Goal: Task Accomplishment & Management: Manage account settings

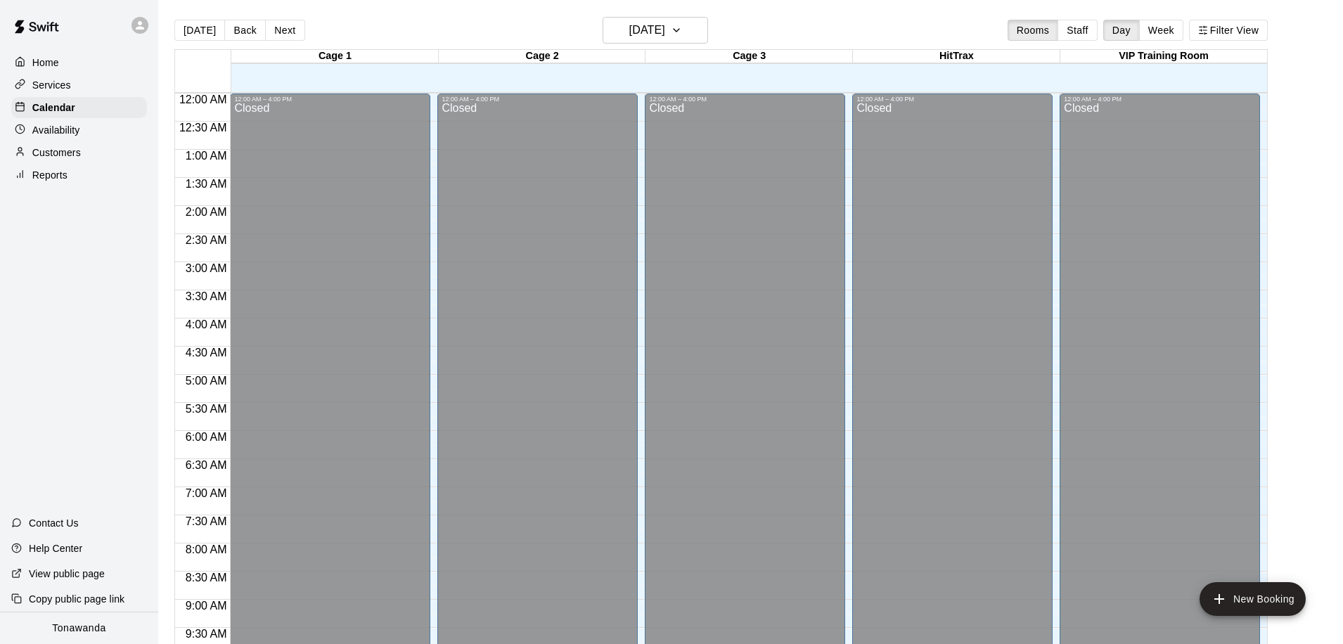
scroll to position [733, 0]
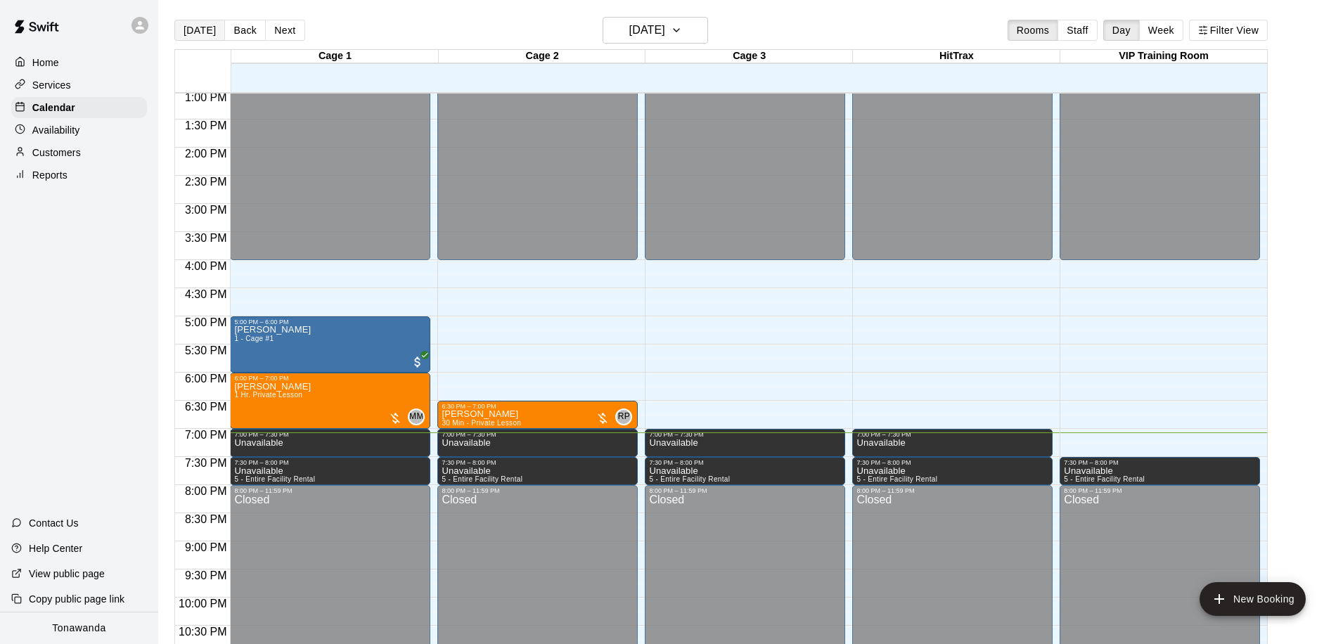
click at [203, 31] on button "[DATE]" at bounding box center [199, 30] width 51 height 21
click at [203, 31] on div "[DATE] Back [DATE][DATE] Rooms Staff Day Week Filter View Cage 1 10 Wed Cage 2 …" at bounding box center [720, 339] width 1093 height 644
click at [663, 32] on h6 "[DATE]" at bounding box center [647, 30] width 36 height 20
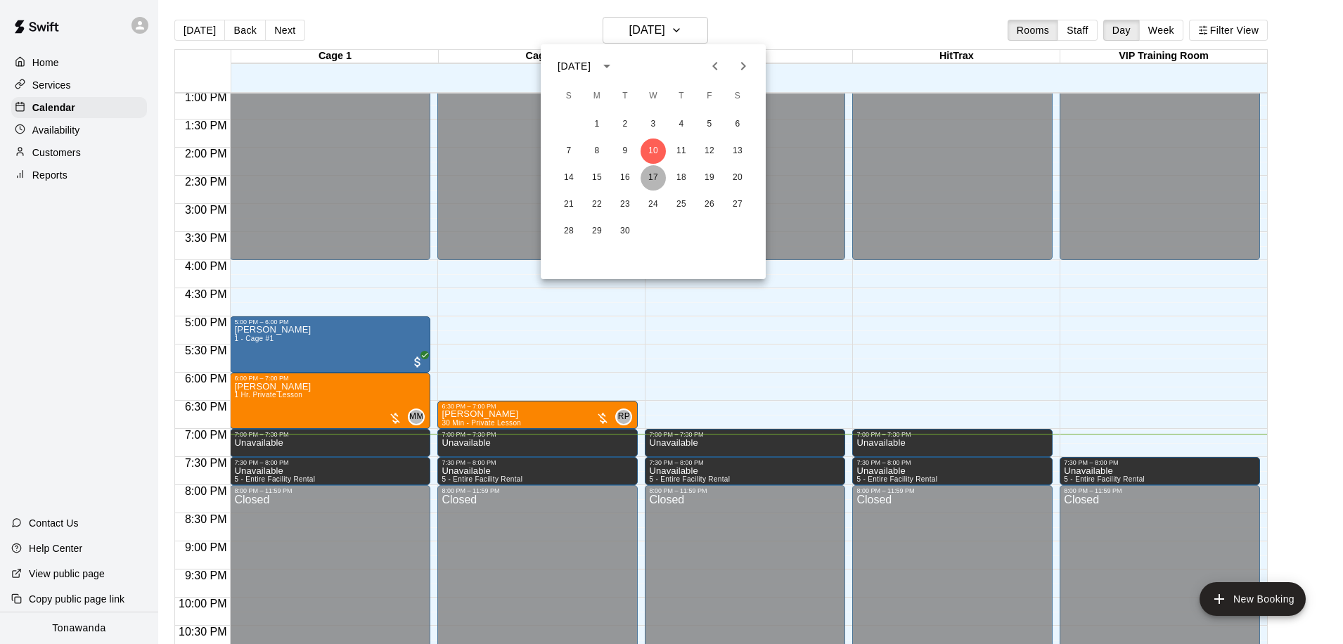
click at [657, 181] on button "17" at bounding box center [653, 177] width 25 height 25
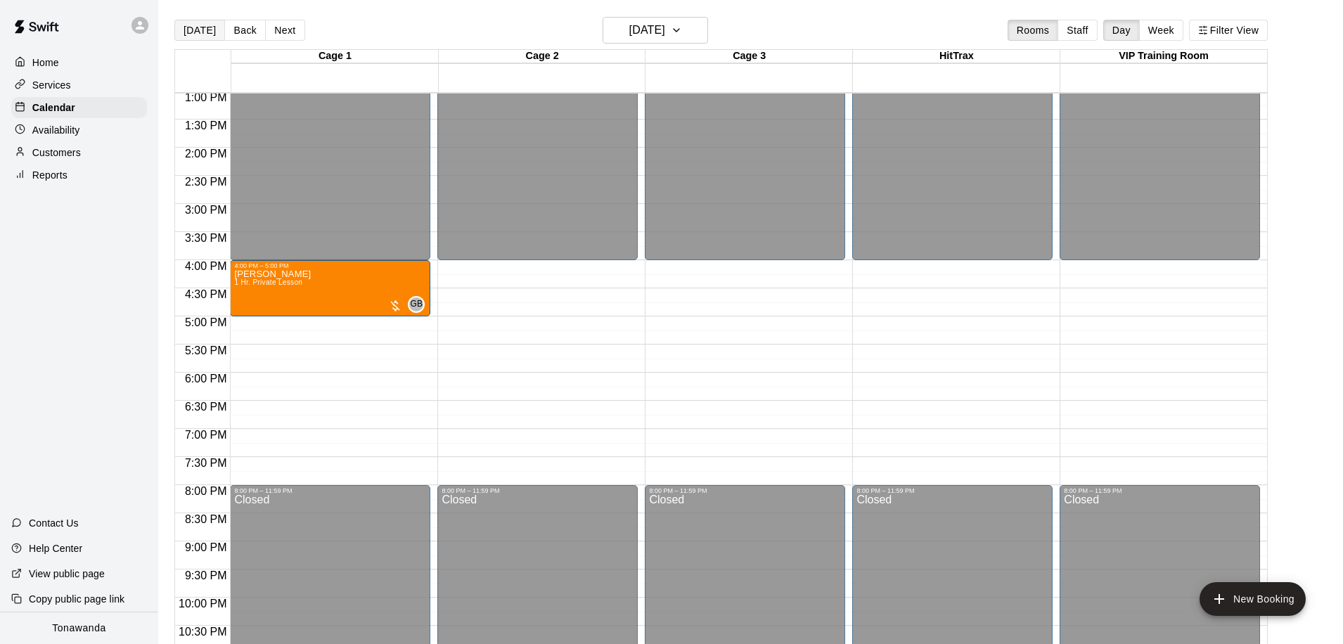
click at [193, 24] on button "[DATE]" at bounding box center [199, 30] width 51 height 21
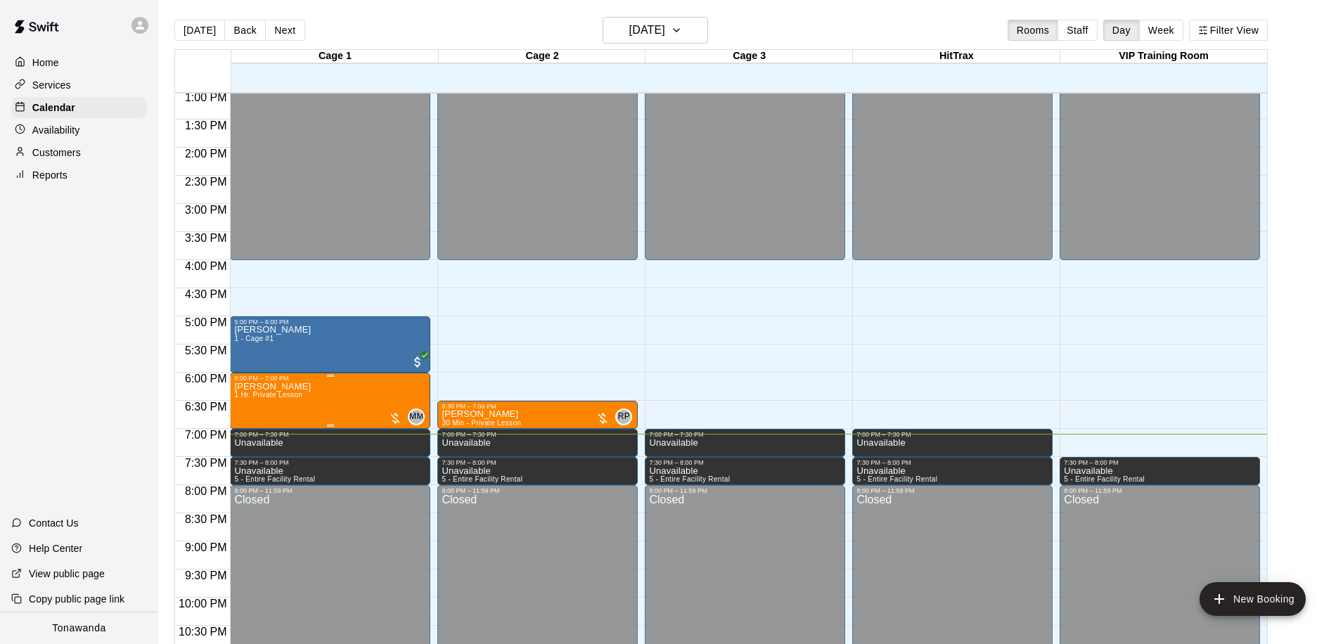
click at [249, 394] on icon "edit" at bounding box center [248, 397] width 17 height 17
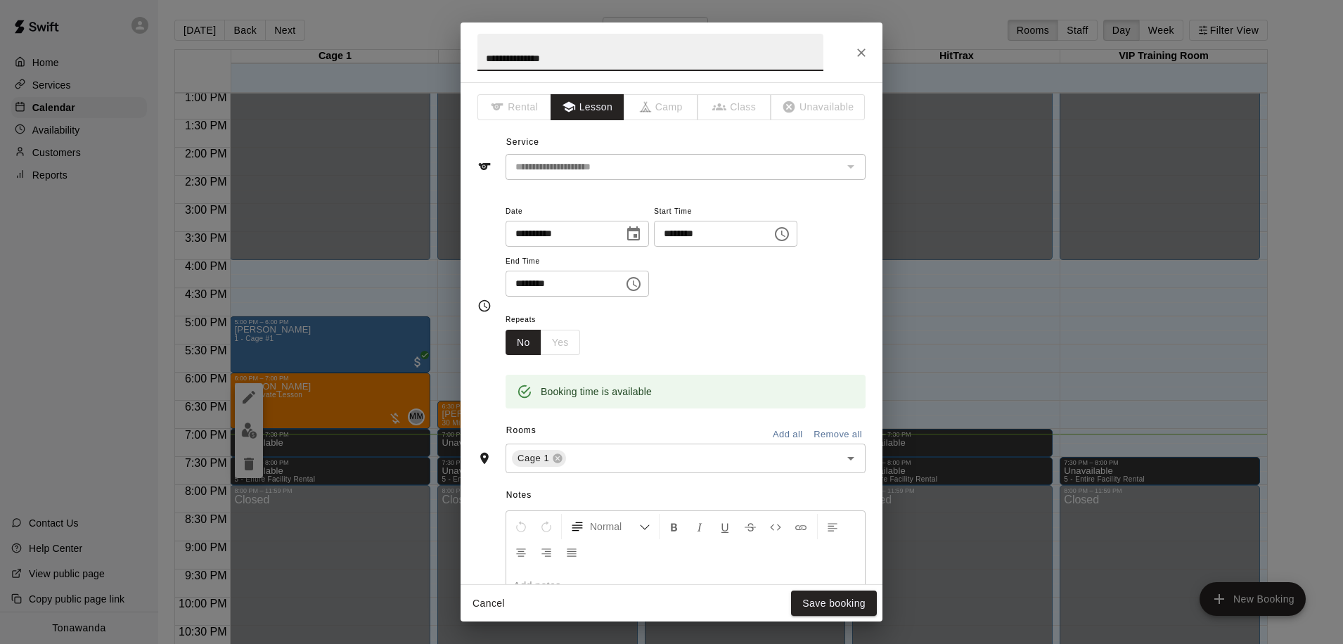
click at [634, 238] on icon "Choose date, selected date is Sep 10, 2025" at bounding box center [633, 234] width 17 height 17
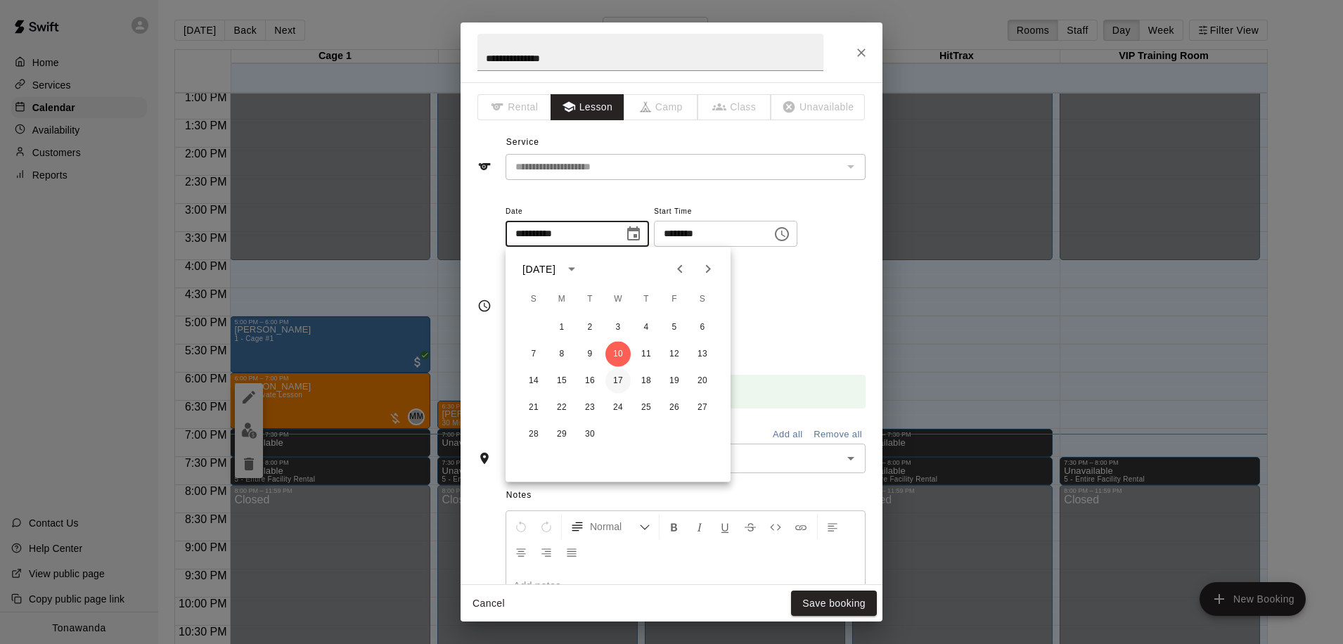
click at [628, 380] on button "17" at bounding box center [617, 380] width 25 height 25
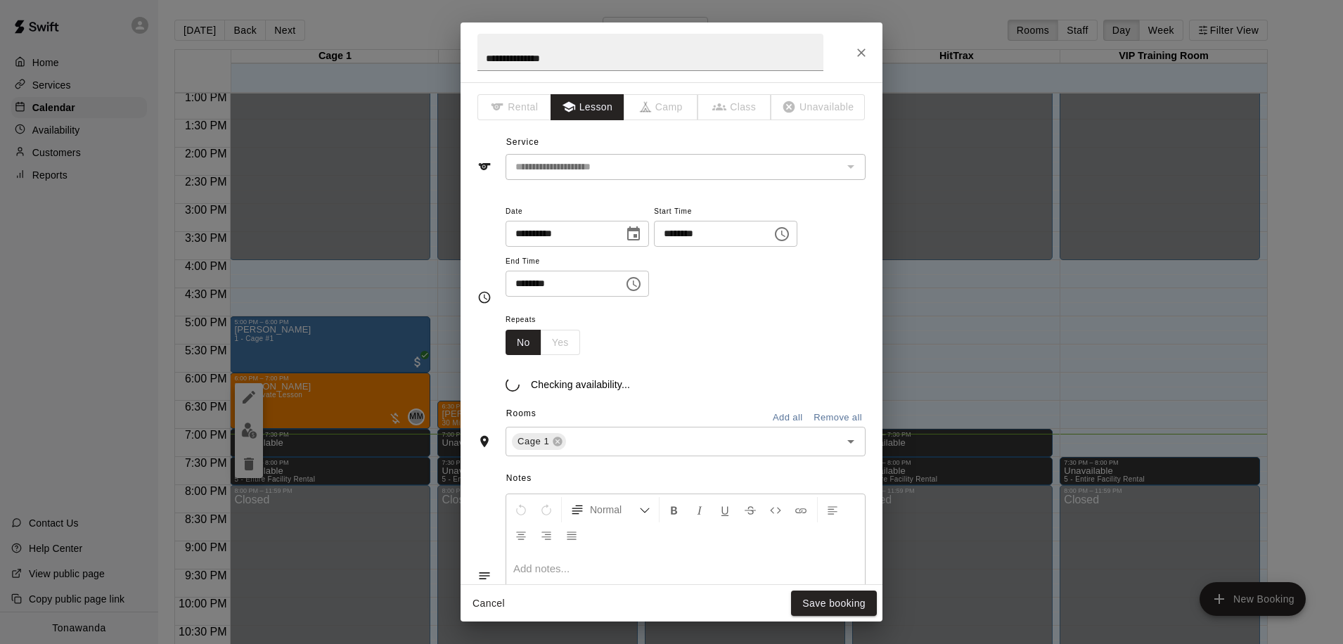
type input "**********"
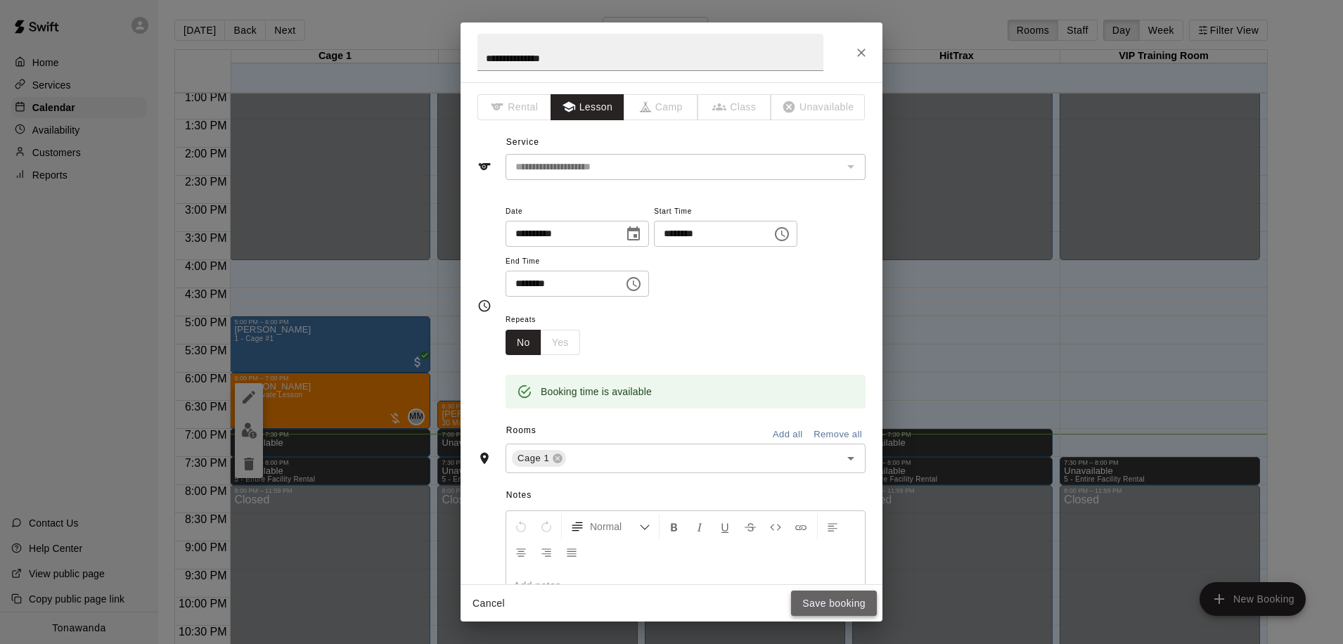
click at [830, 602] on button "Save booking" at bounding box center [834, 604] width 86 height 26
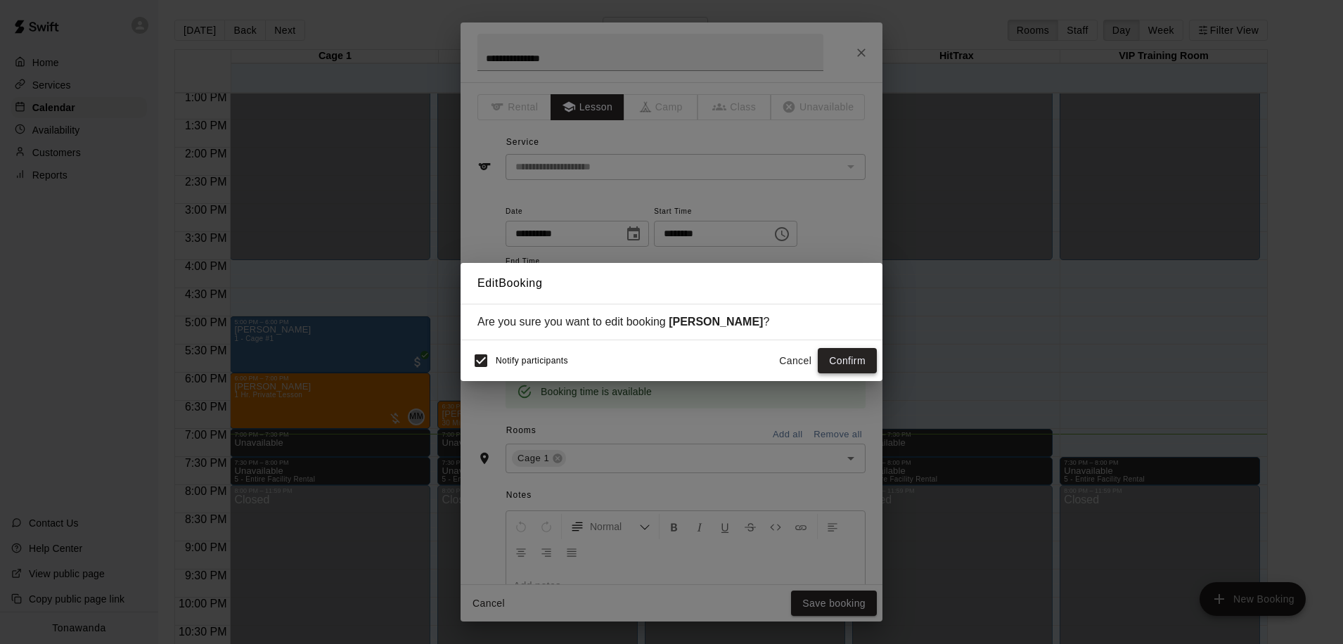
click at [844, 359] on button "Confirm" at bounding box center [847, 361] width 59 height 26
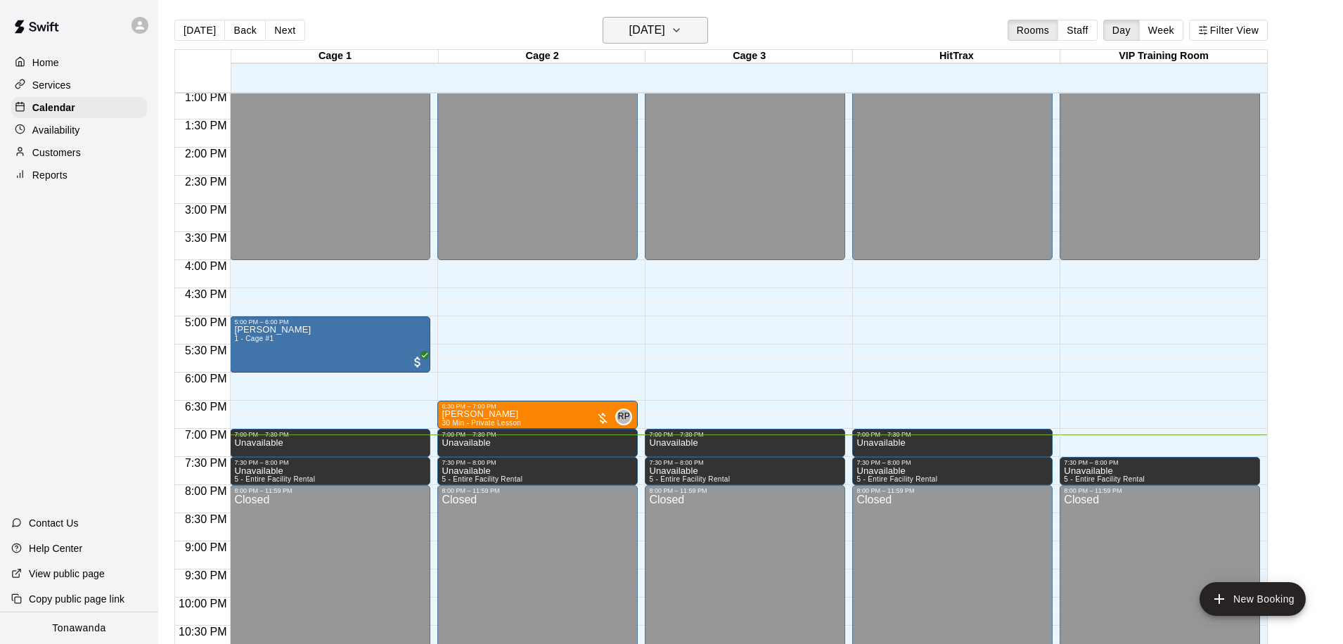
click at [665, 34] on h6 "[DATE]" at bounding box center [647, 30] width 36 height 20
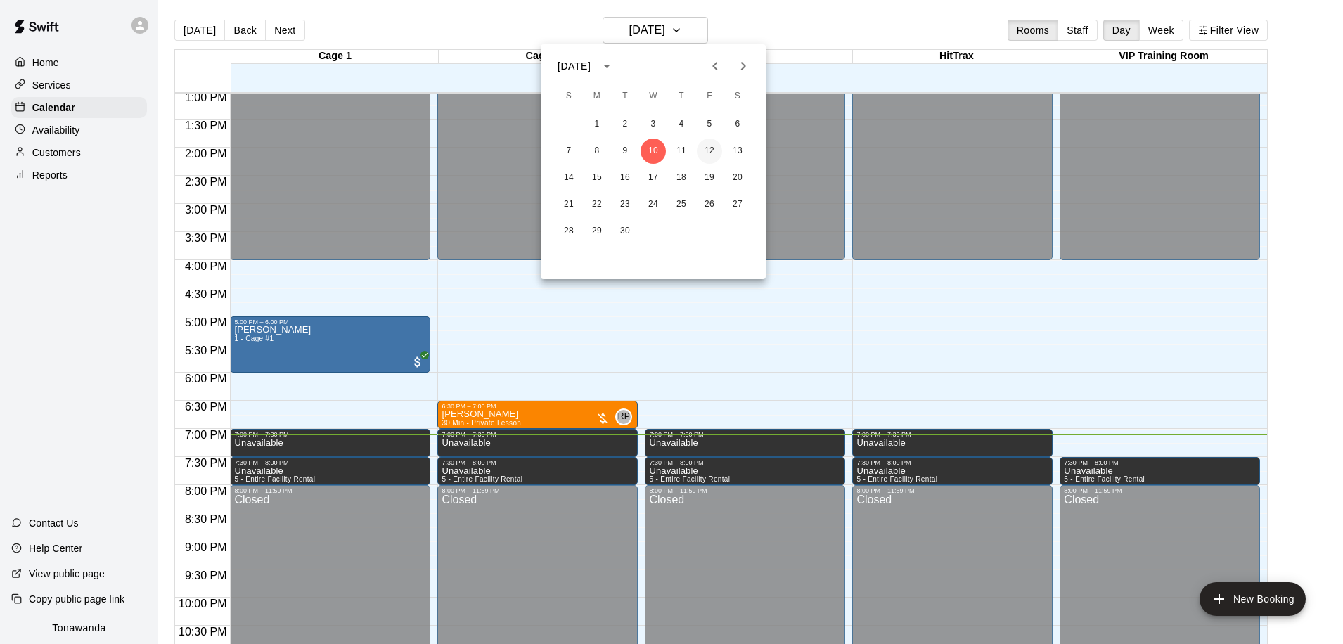
click at [711, 150] on button "12" at bounding box center [709, 151] width 25 height 25
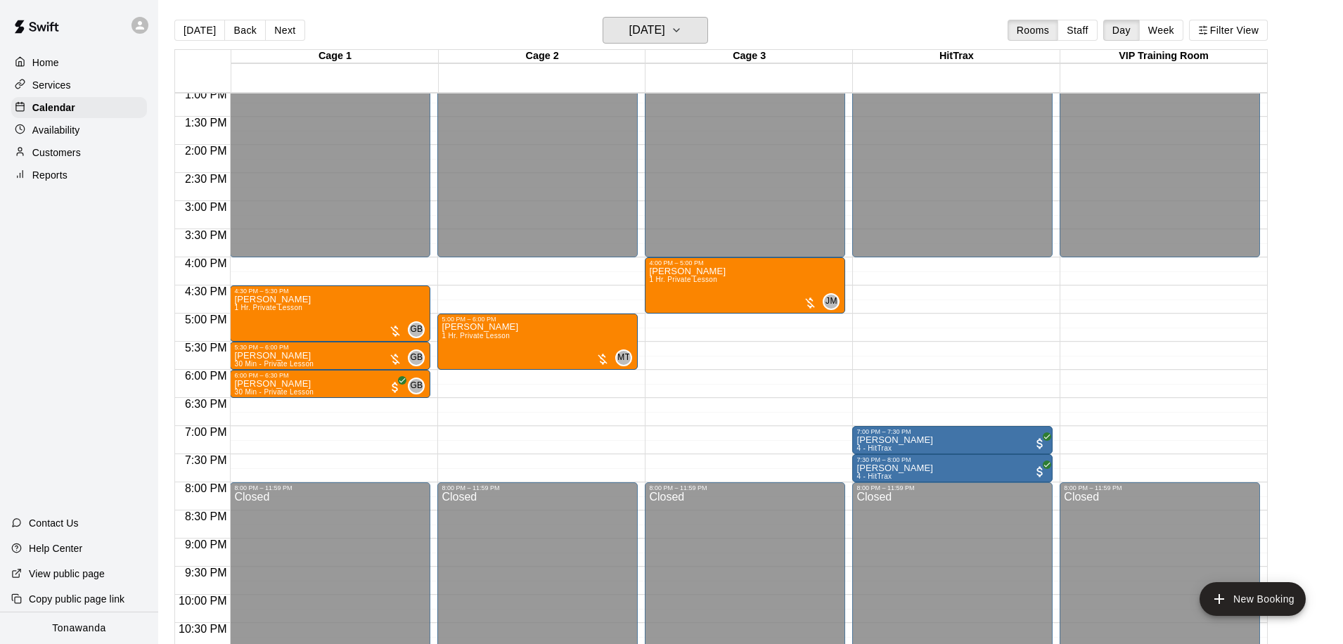
scroll to position [735, 0]
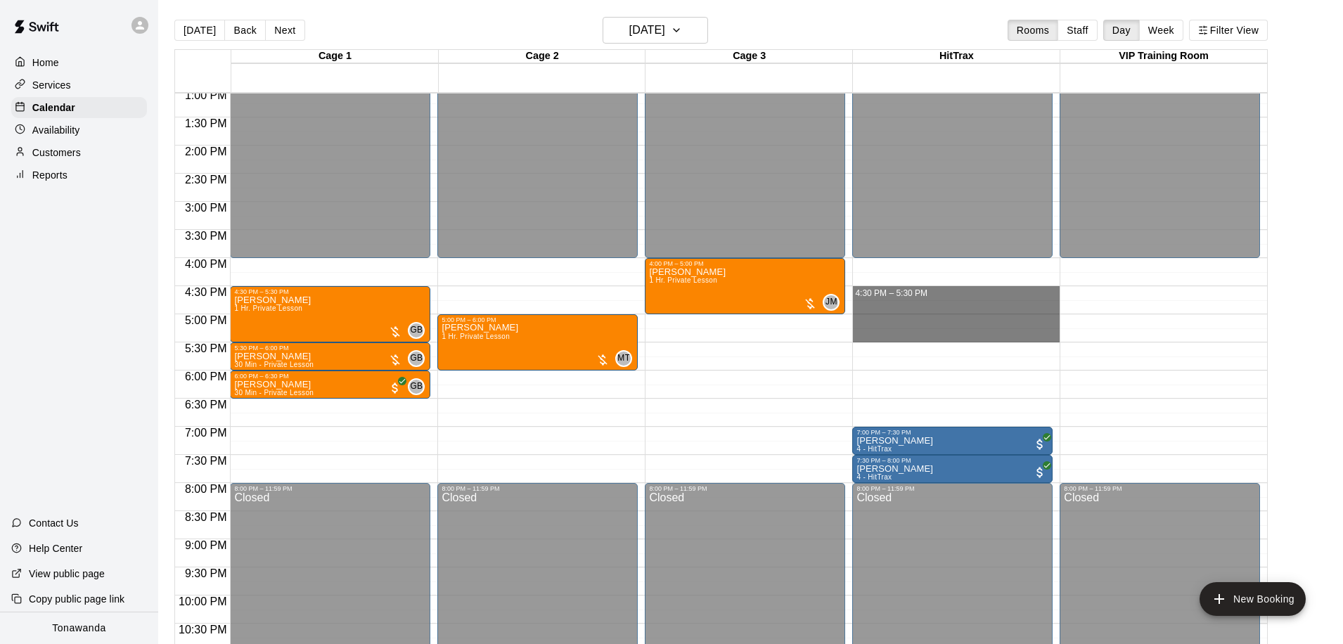
drag, startPoint x: 913, startPoint y: 292, endPoint x: 908, endPoint y: 332, distance: 39.8
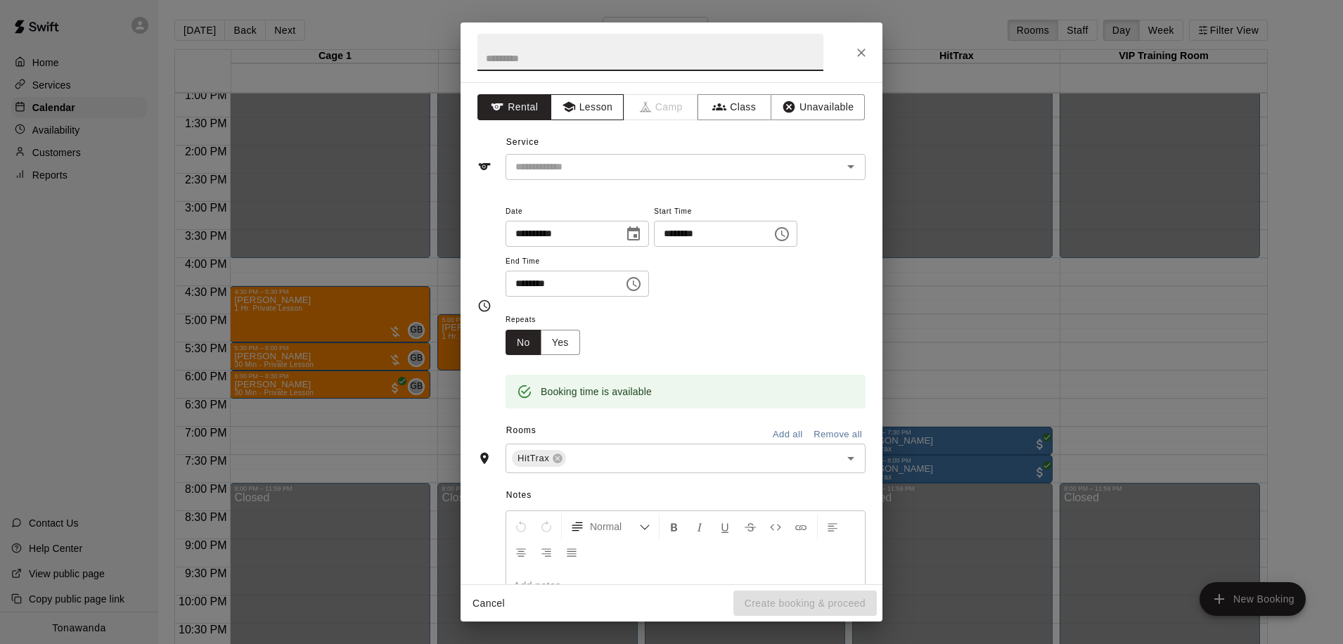
click at [593, 112] on button "Lesson" at bounding box center [588, 107] width 74 height 26
click at [577, 57] on input "text" at bounding box center [650, 52] width 346 height 37
type input "*********"
click at [676, 171] on input "text" at bounding box center [665, 167] width 310 height 18
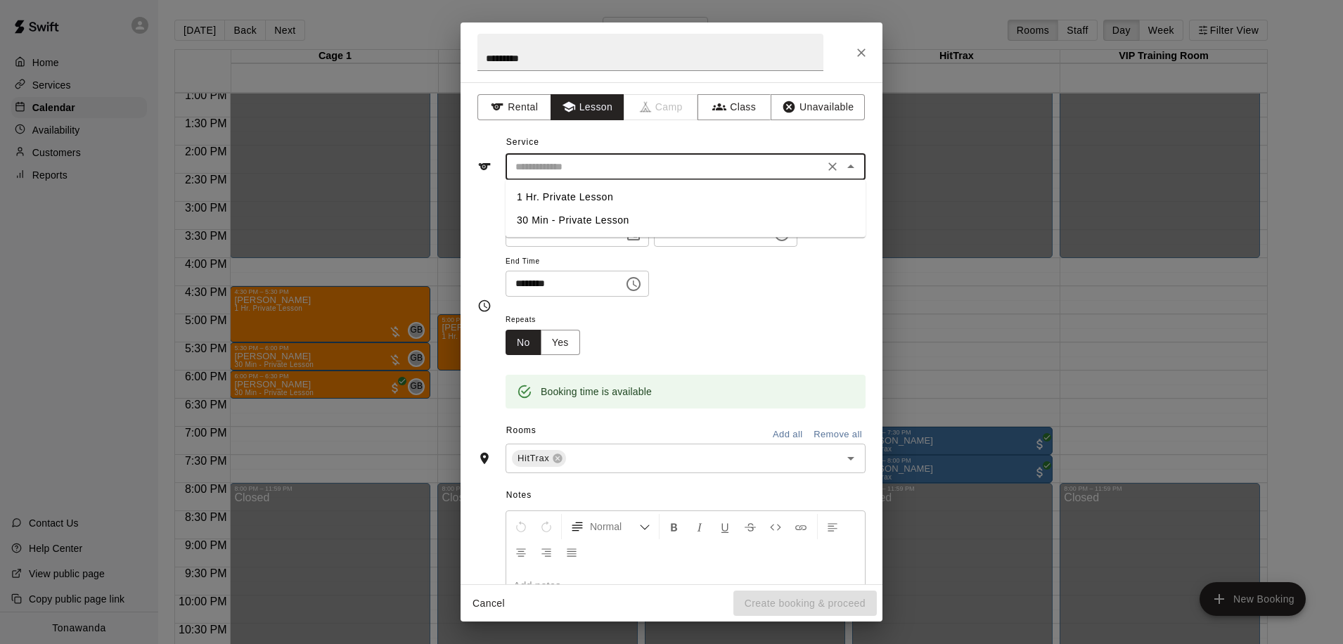
click at [580, 198] on li "1 Hr. Private Lesson" at bounding box center [686, 197] width 360 height 23
type input "**********"
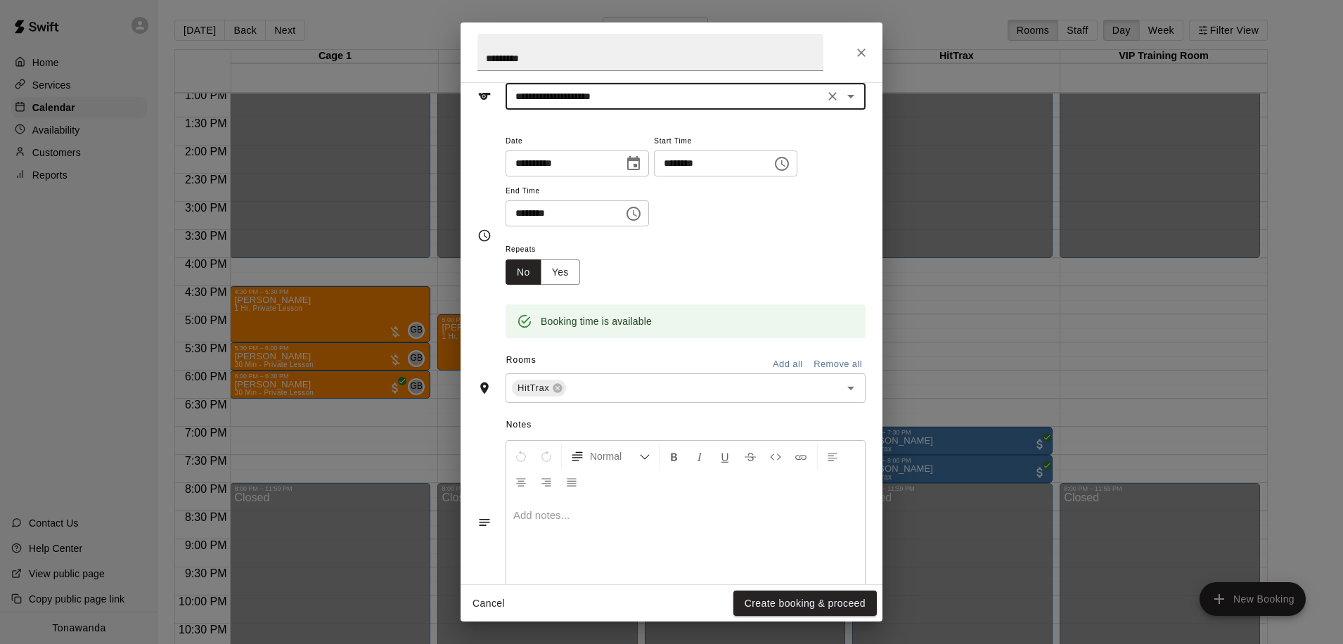
scroll to position [116, 0]
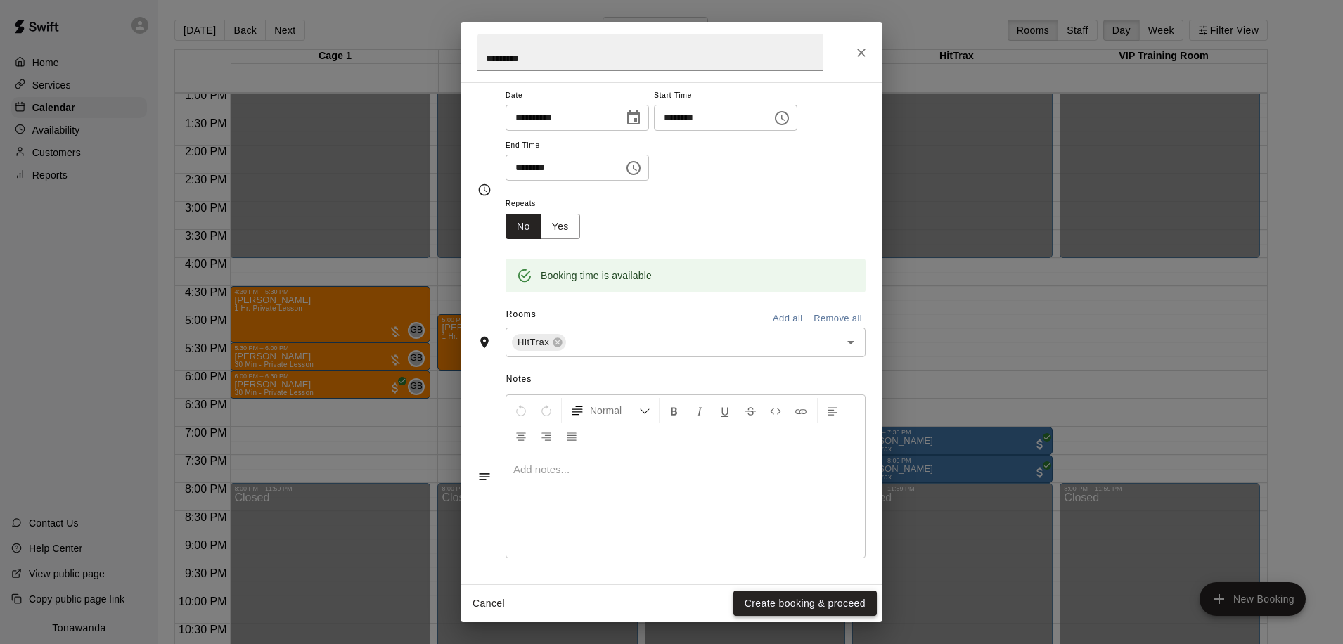
click at [776, 606] on button "Create booking & proceed" at bounding box center [804, 604] width 143 height 26
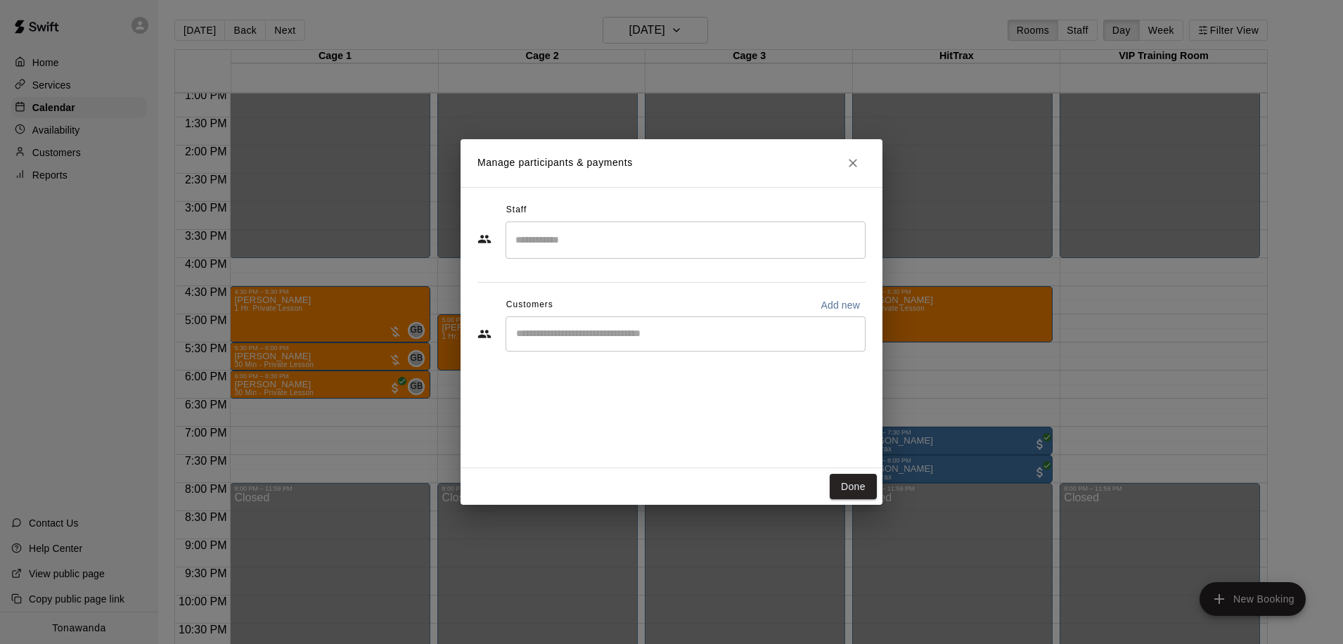
click at [641, 240] on input "Search staff" at bounding box center [685, 240] width 347 height 25
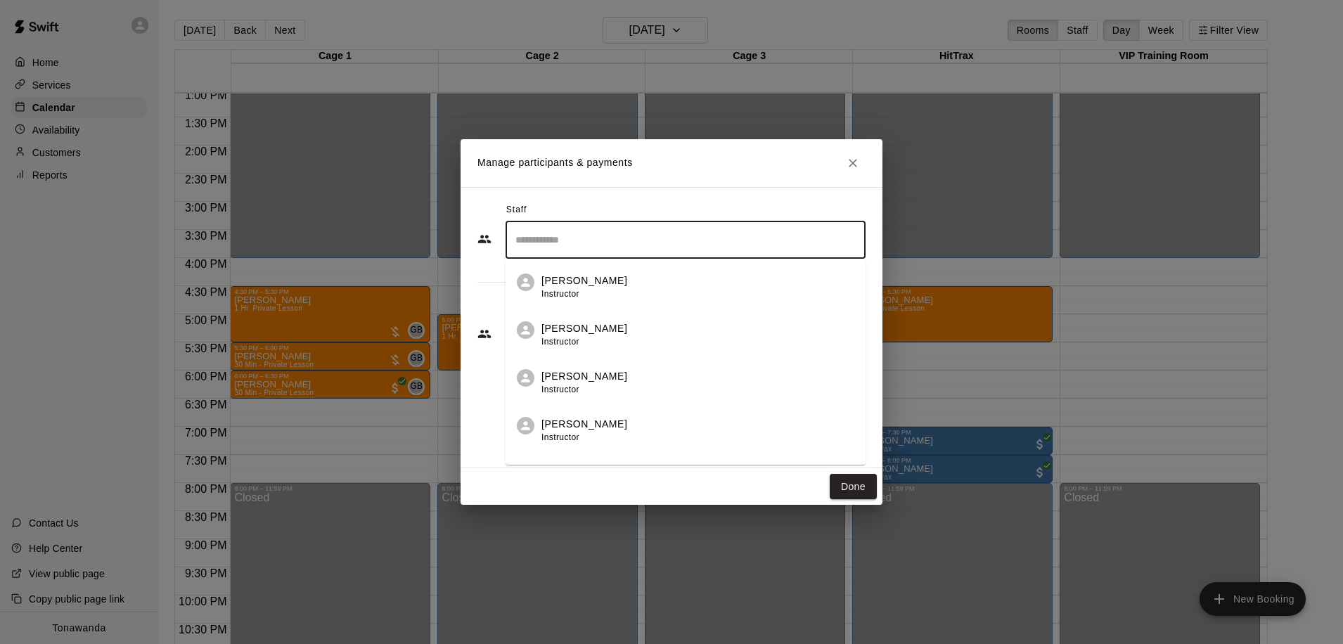
click at [575, 423] on p "[PERSON_NAME]" at bounding box center [584, 424] width 86 height 15
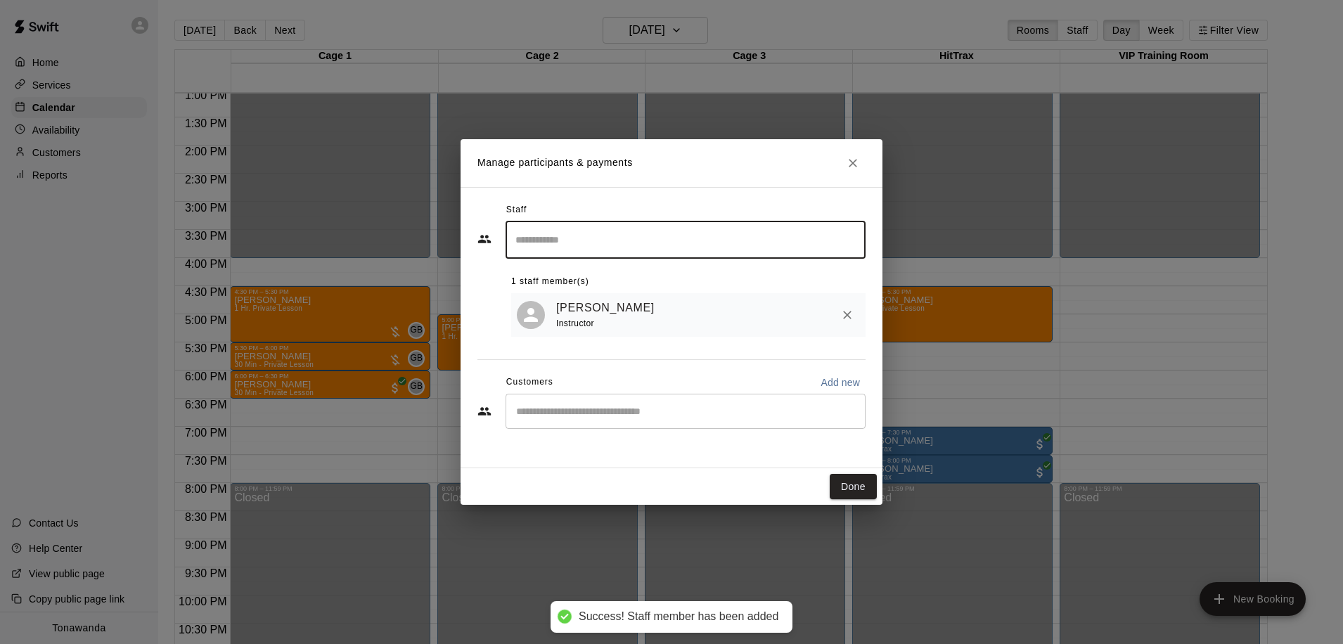
click at [619, 418] on input "Start typing to search customers..." at bounding box center [685, 411] width 347 height 14
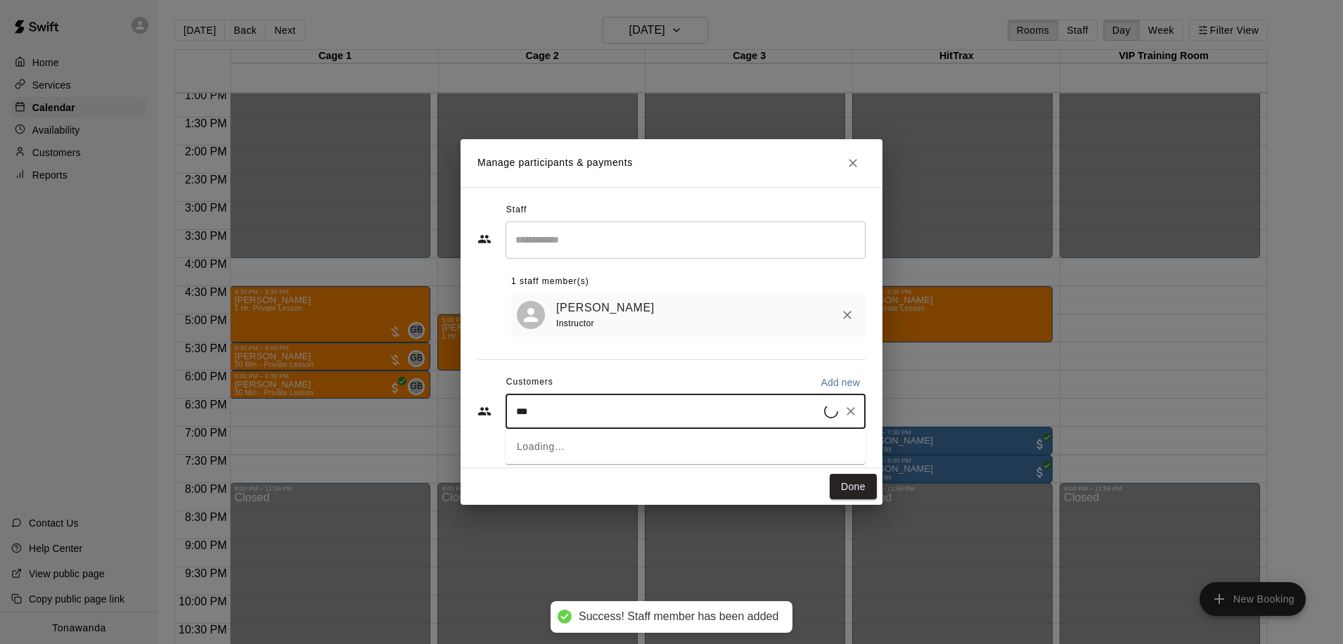
type input "****"
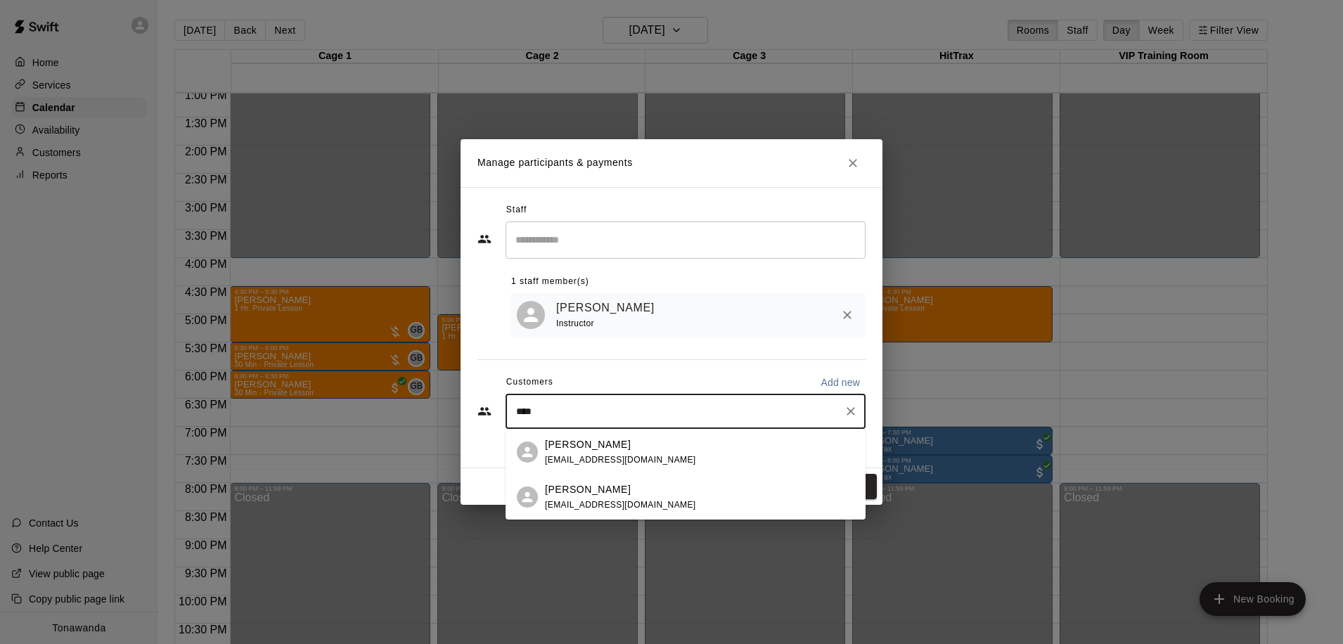
click at [627, 455] on span "[EMAIL_ADDRESS][DOMAIN_NAME]" at bounding box center [620, 460] width 151 height 10
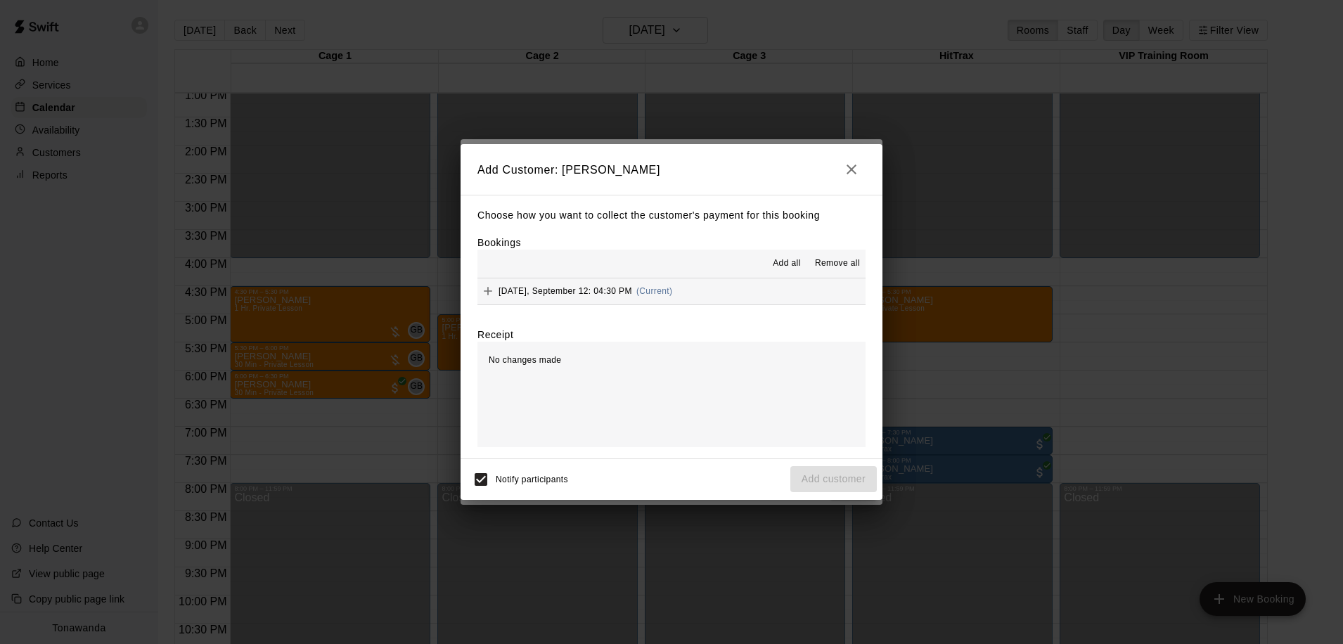
click at [785, 266] on span "Add all" at bounding box center [787, 264] width 28 height 14
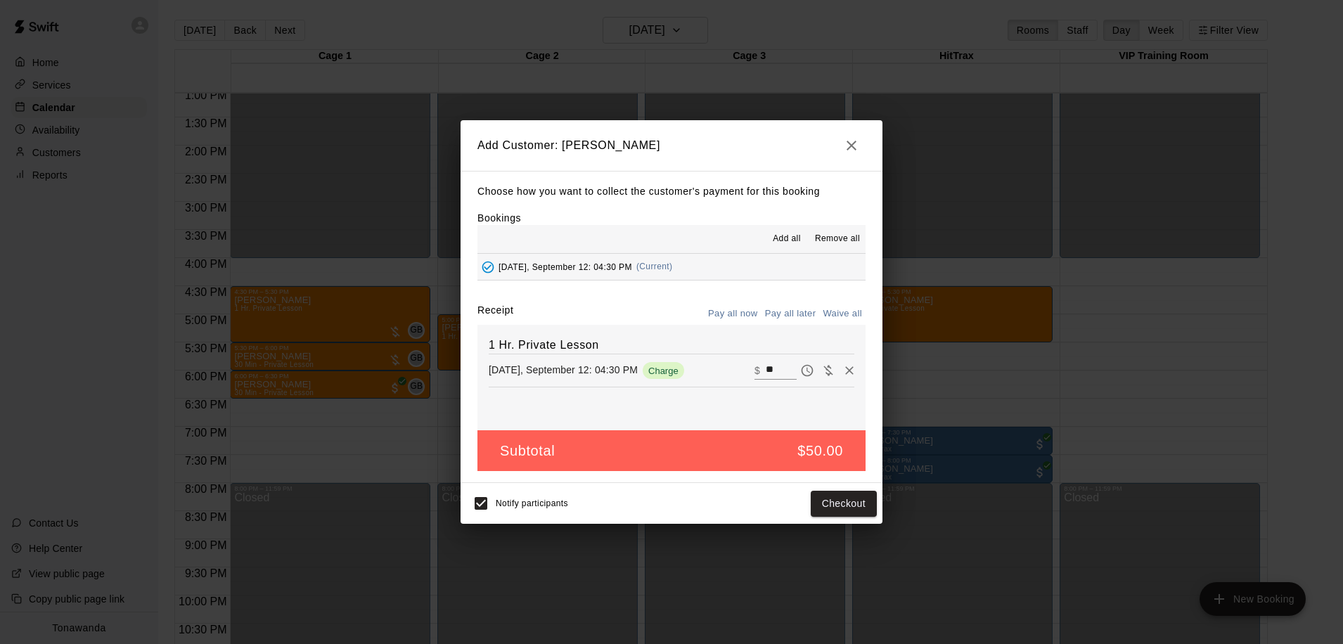
click at [782, 314] on button "Pay all later" at bounding box center [790, 314] width 58 height 22
click at [823, 498] on button "Add customer" at bounding box center [833, 504] width 86 height 26
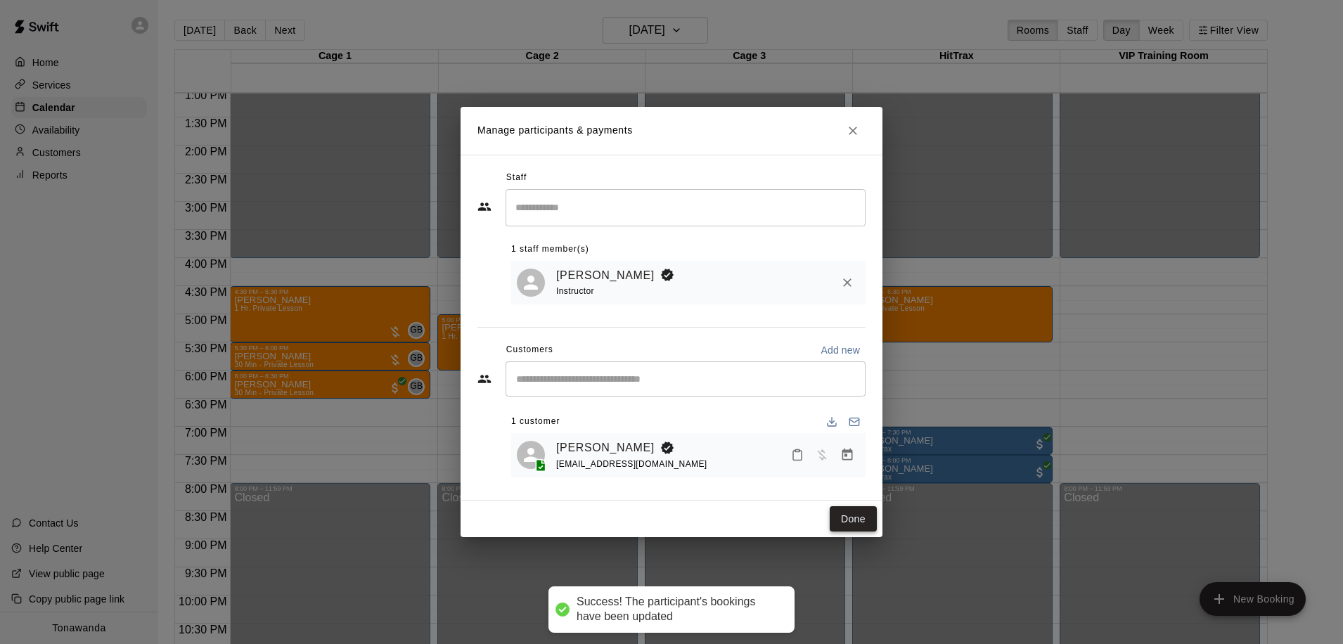
click at [852, 513] on button "Done" at bounding box center [853, 519] width 47 height 26
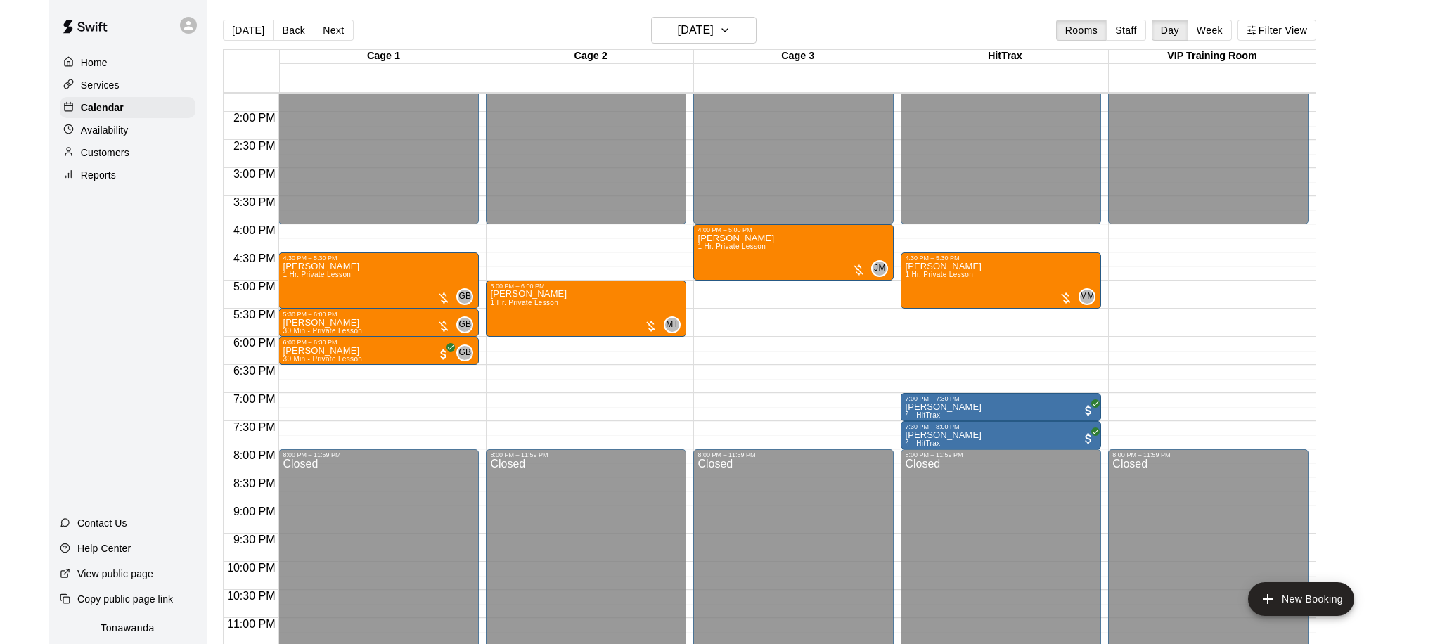
scroll to position [784, 0]
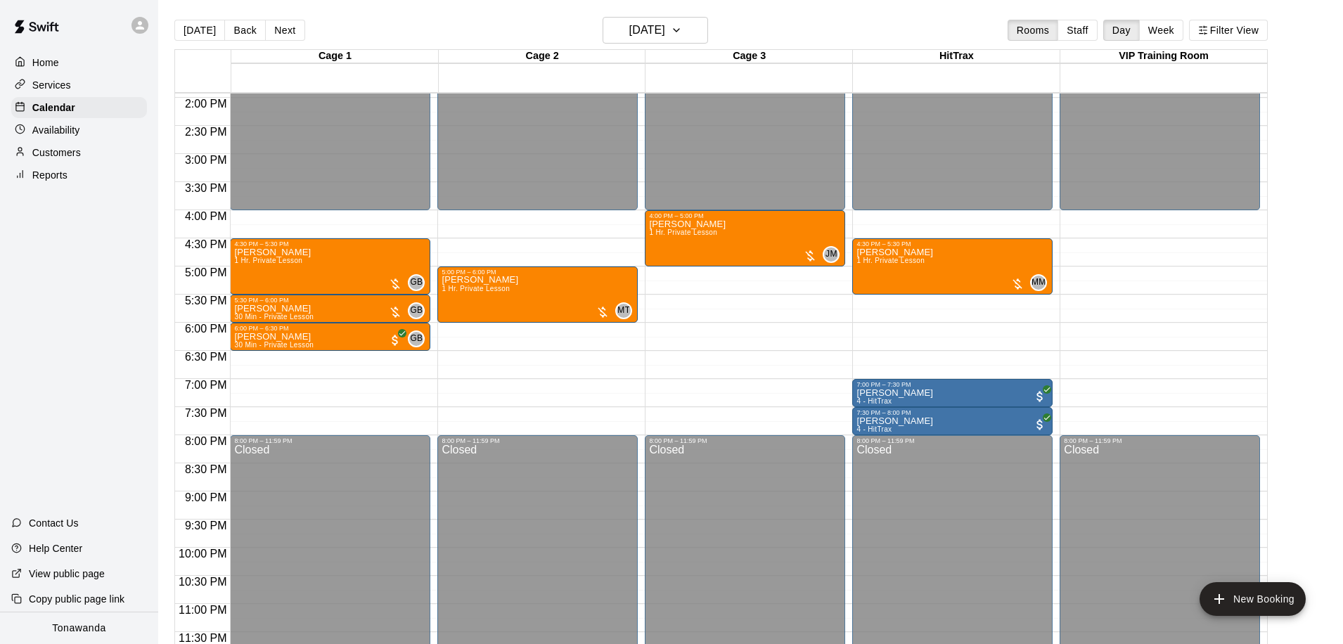
drag, startPoint x: 187, startPoint y: 26, endPoint x: 194, endPoint y: 35, distance: 11.5
click at [187, 26] on button "[DATE]" at bounding box center [199, 30] width 51 height 21
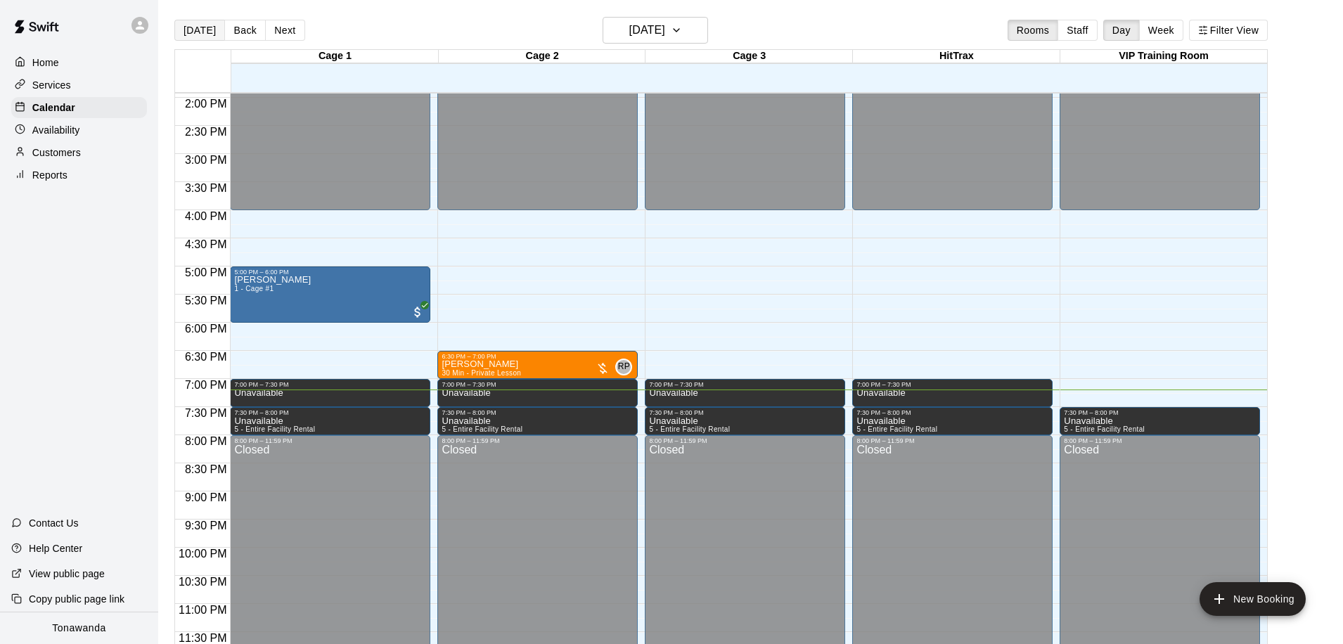
click at [208, 31] on button "[DATE]" at bounding box center [199, 30] width 51 height 21
click at [174, 20] on button "[DATE]" at bounding box center [199, 30] width 51 height 21
click at [459, 364] on p "[PERSON_NAME]" at bounding box center [481, 364] width 79 height 0
click at [457, 413] on img "edit" at bounding box center [457, 412] width 16 height 16
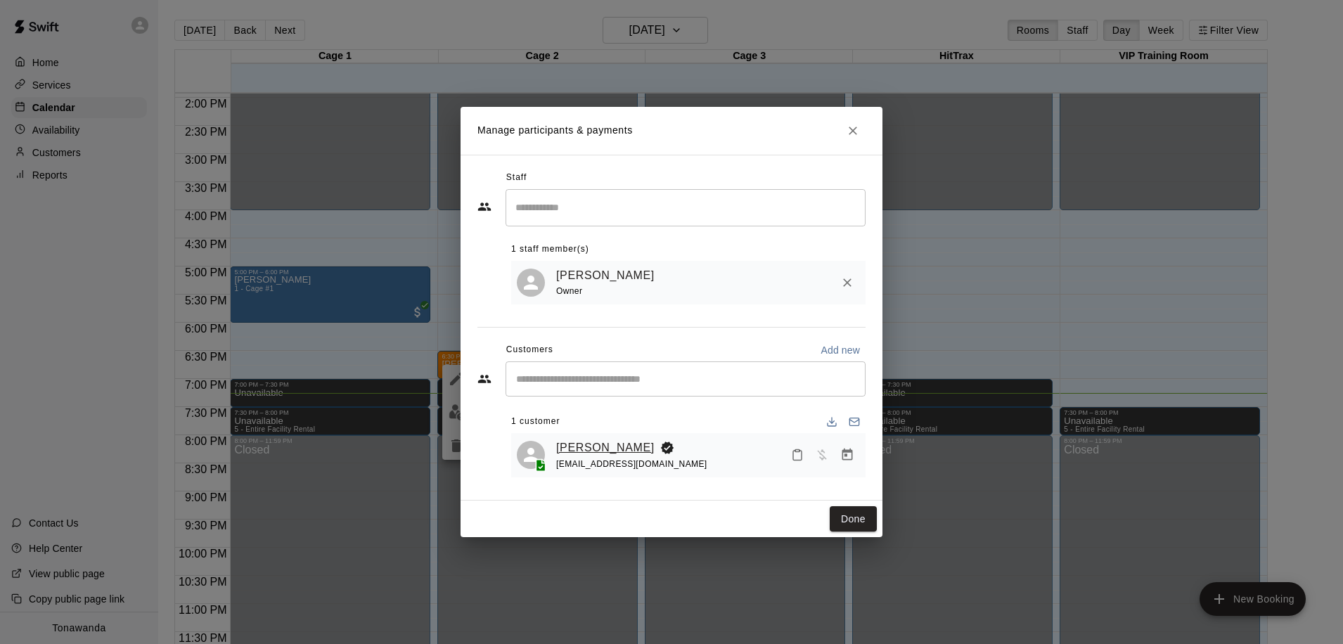
click at [591, 447] on link "[PERSON_NAME]" at bounding box center [605, 448] width 98 height 18
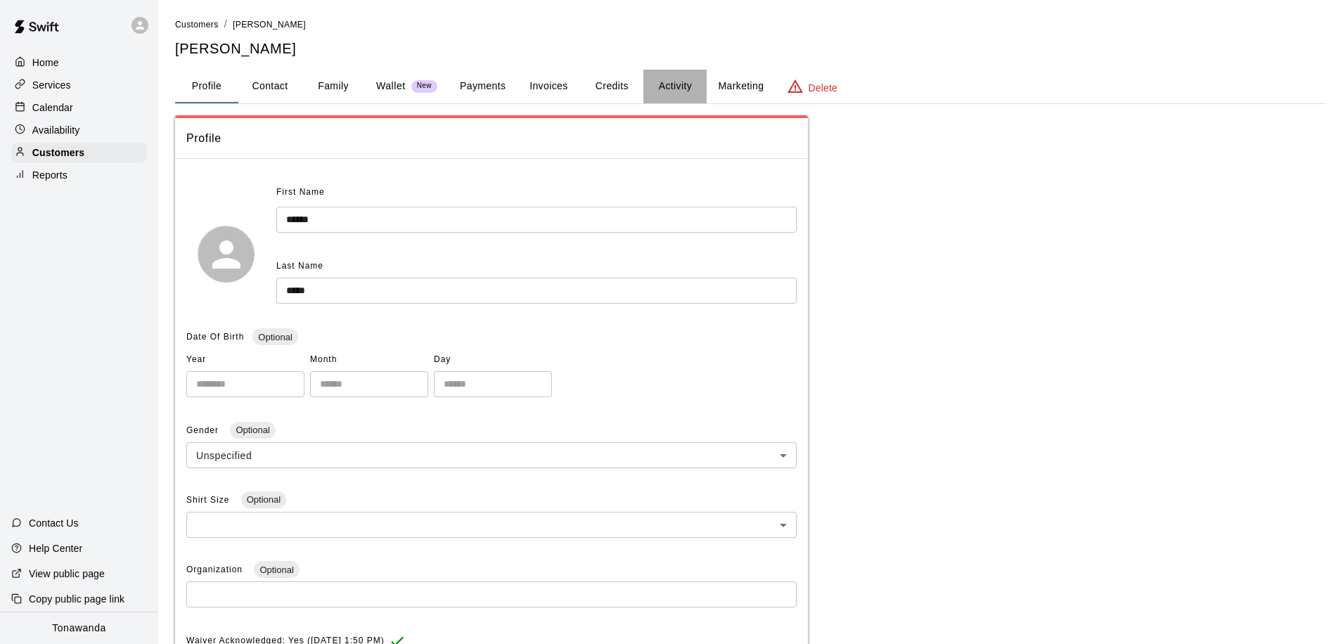
click at [674, 85] on button "Activity" at bounding box center [674, 87] width 63 height 34
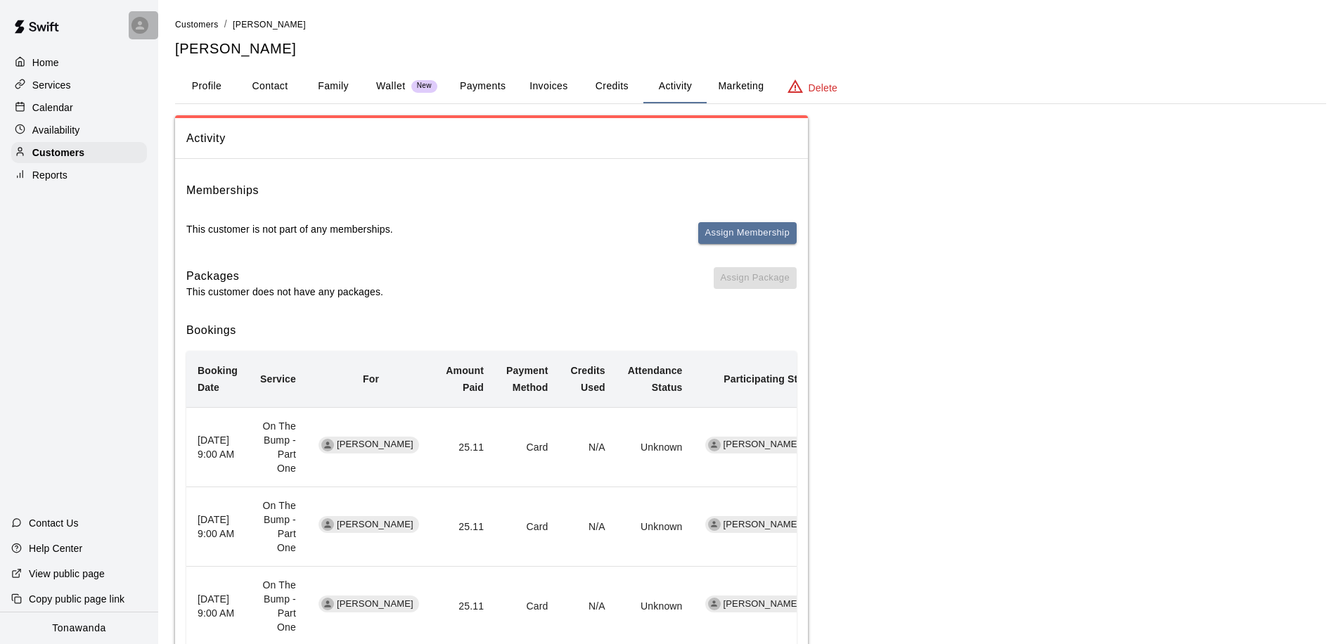
click at [151, 25] on div at bounding box center [144, 25] width 30 height 28
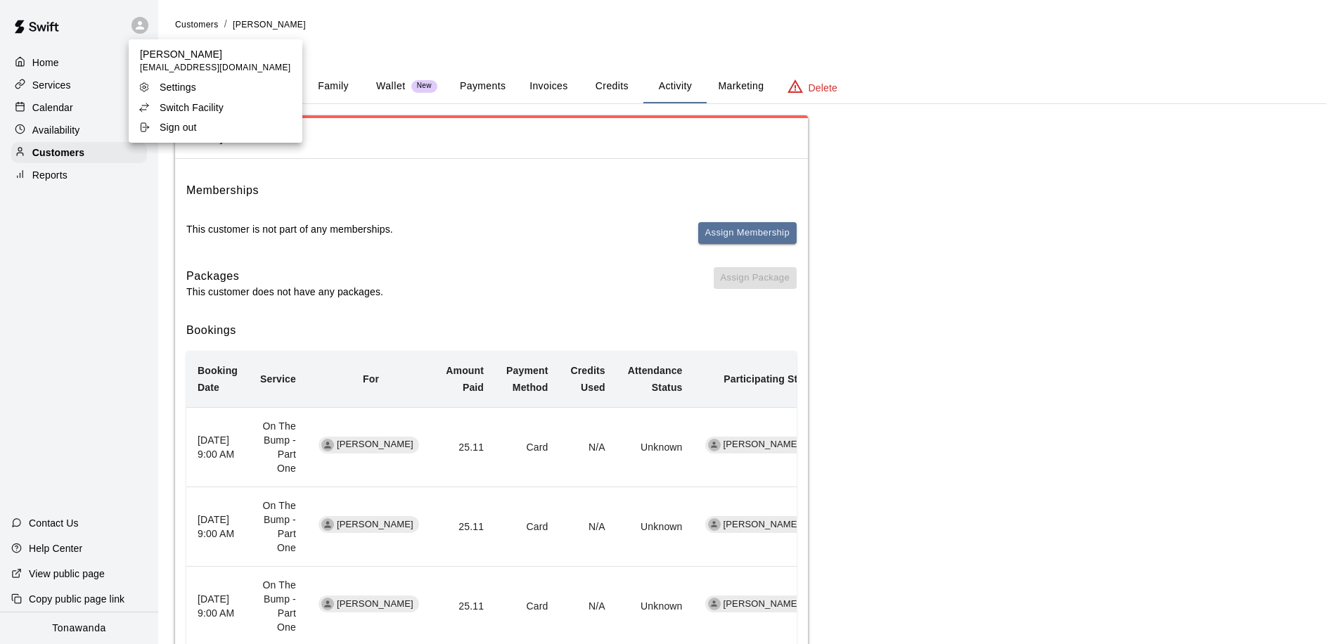
click at [174, 114] on p "Switch Facility" at bounding box center [192, 108] width 64 height 14
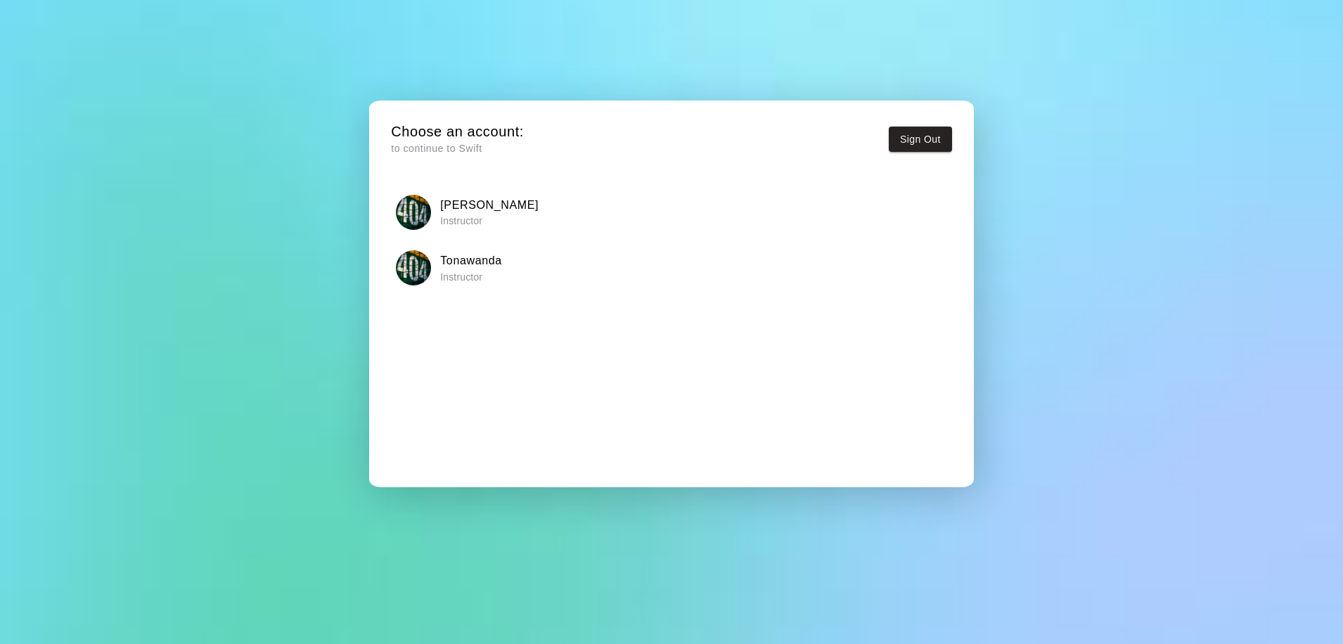
click at [465, 217] on p "Instructor" at bounding box center [489, 221] width 98 height 14
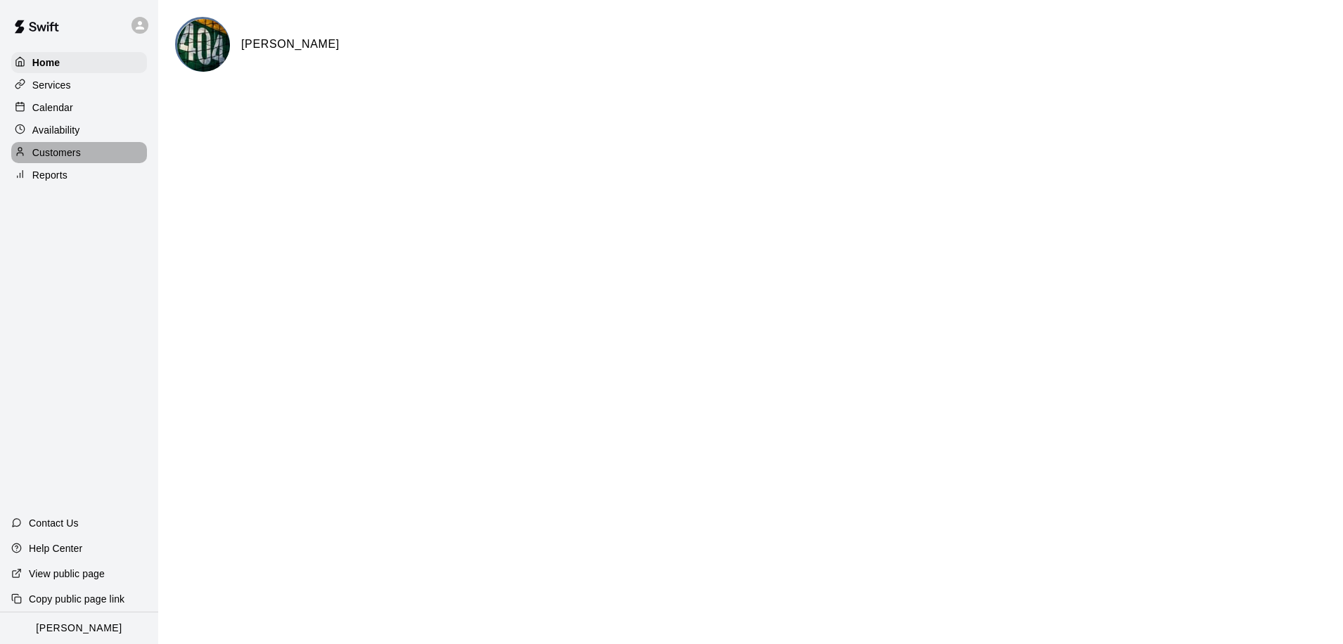
click at [50, 155] on p "Customers" at bounding box center [56, 153] width 49 height 14
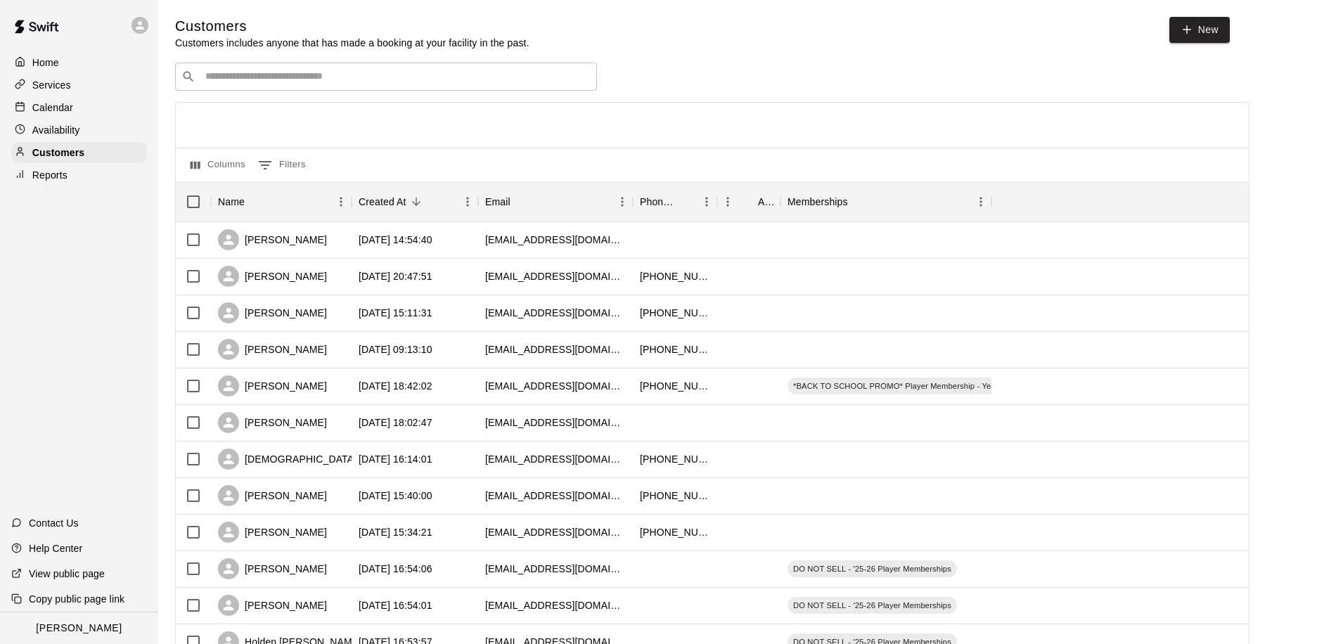
click at [243, 82] on input "Search customers by name or email" at bounding box center [396, 77] width 390 height 14
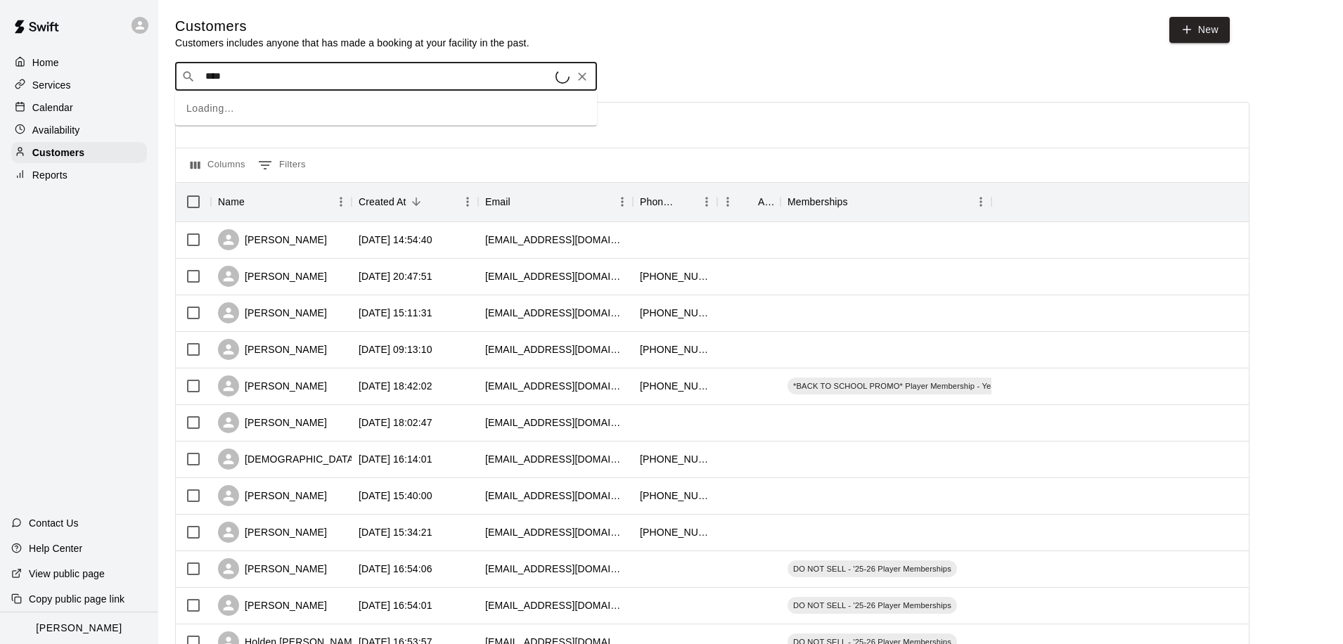
type input "*****"
click at [242, 148] on p "[PERSON_NAME]" at bounding box center [257, 150] width 86 height 15
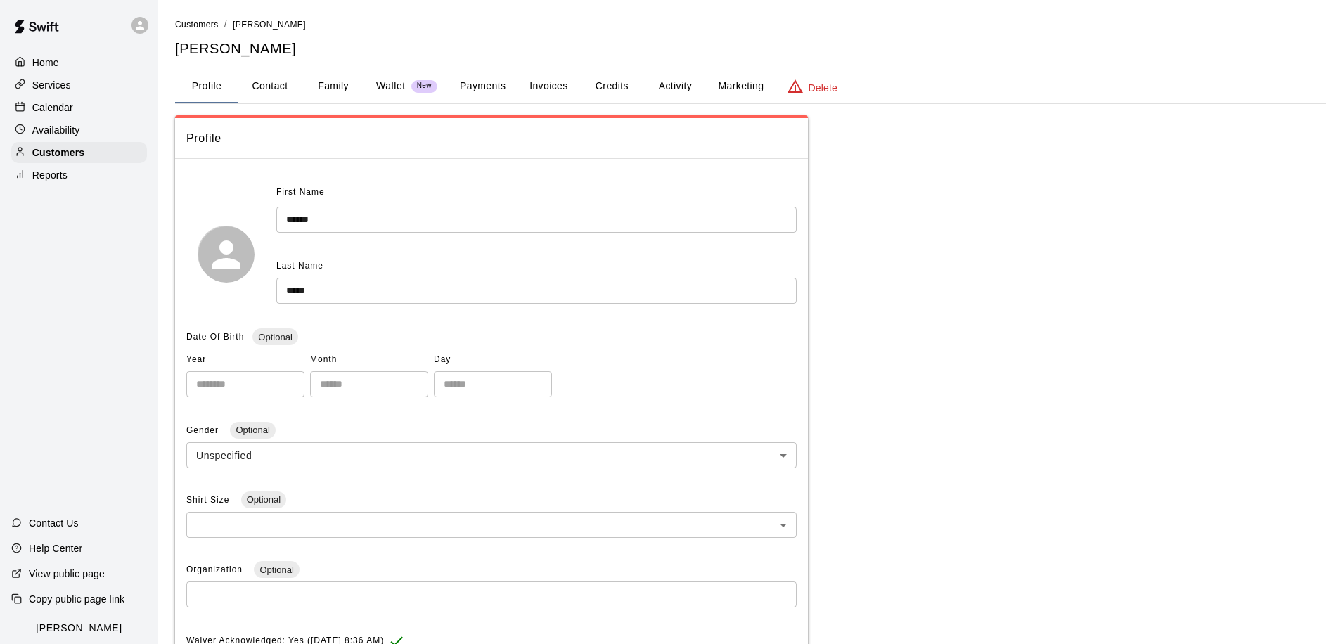
click at [676, 84] on button "Activity" at bounding box center [674, 87] width 63 height 34
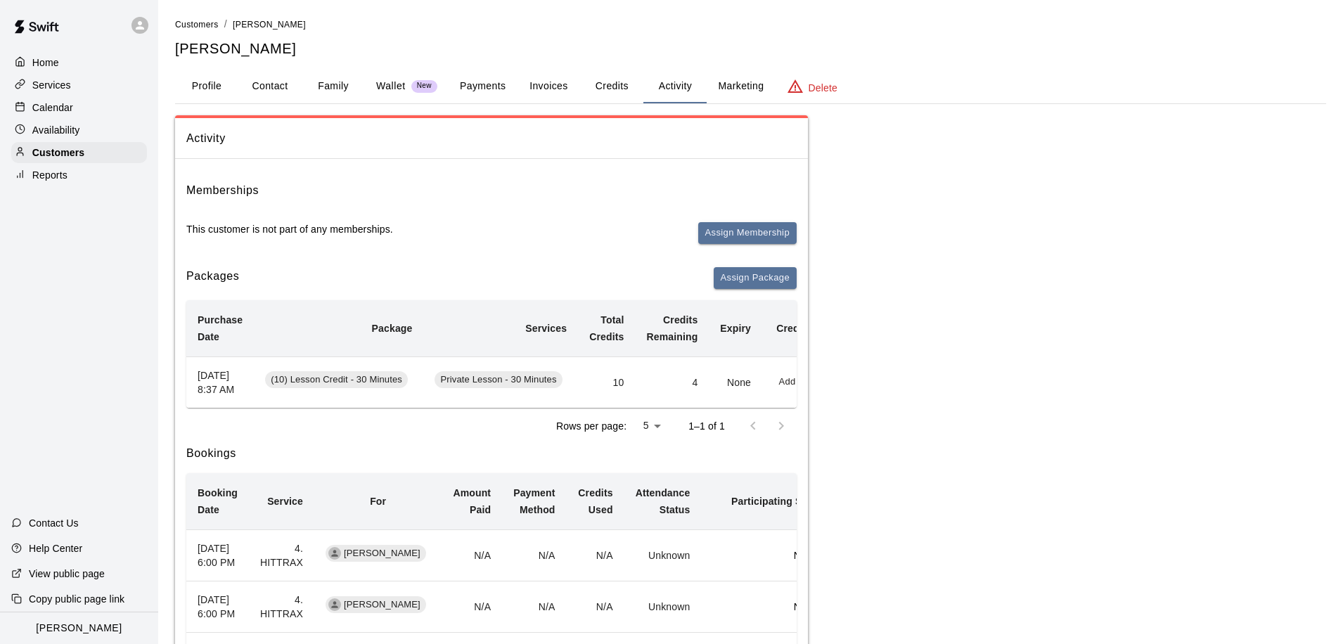
drag, startPoint x: 808, startPoint y: 172, endPoint x: 848, endPoint y: 171, distance: 40.1
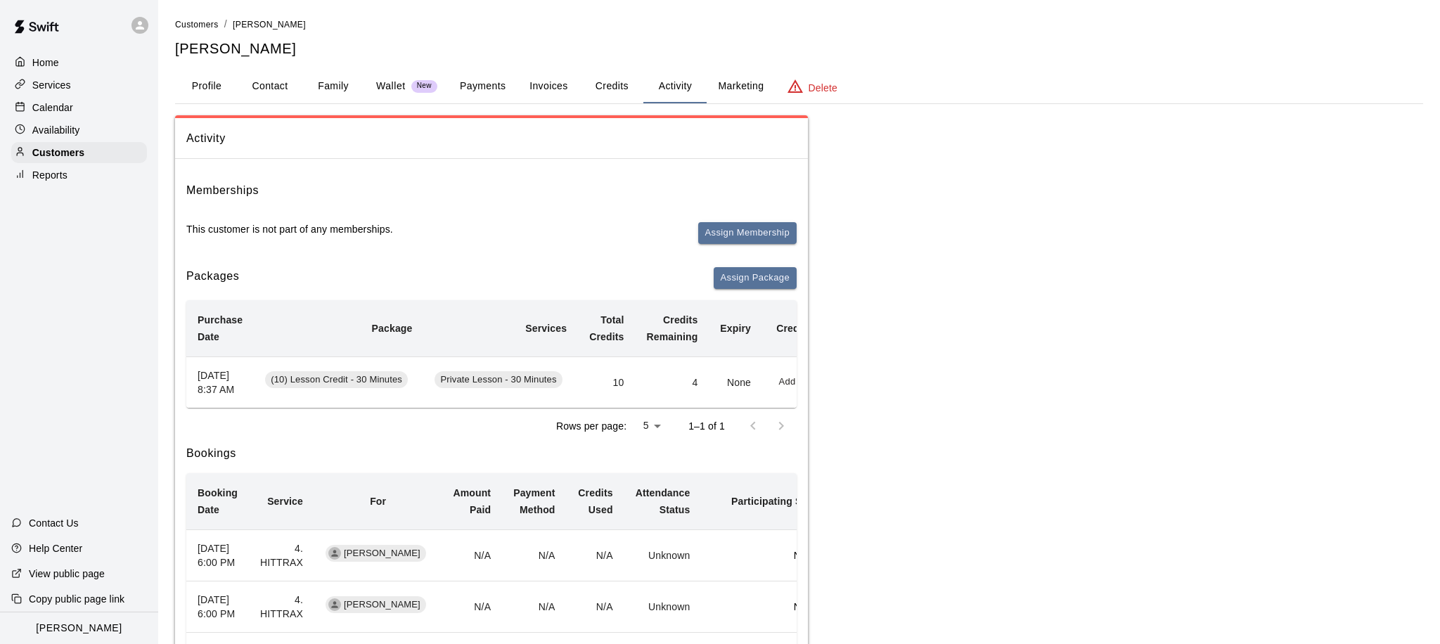
drag, startPoint x: 807, startPoint y: 560, endPoint x: 842, endPoint y: 559, distance: 34.5
drag, startPoint x: 635, startPoint y: 252, endPoint x: 519, endPoint y: 244, distance: 116.3
click at [519, 244] on div "This customer is not part of any memberships. Assign Membership" at bounding box center [491, 239] width 610 height 34
drag, startPoint x: 809, startPoint y: 172, endPoint x: 851, endPoint y: 172, distance: 42.2
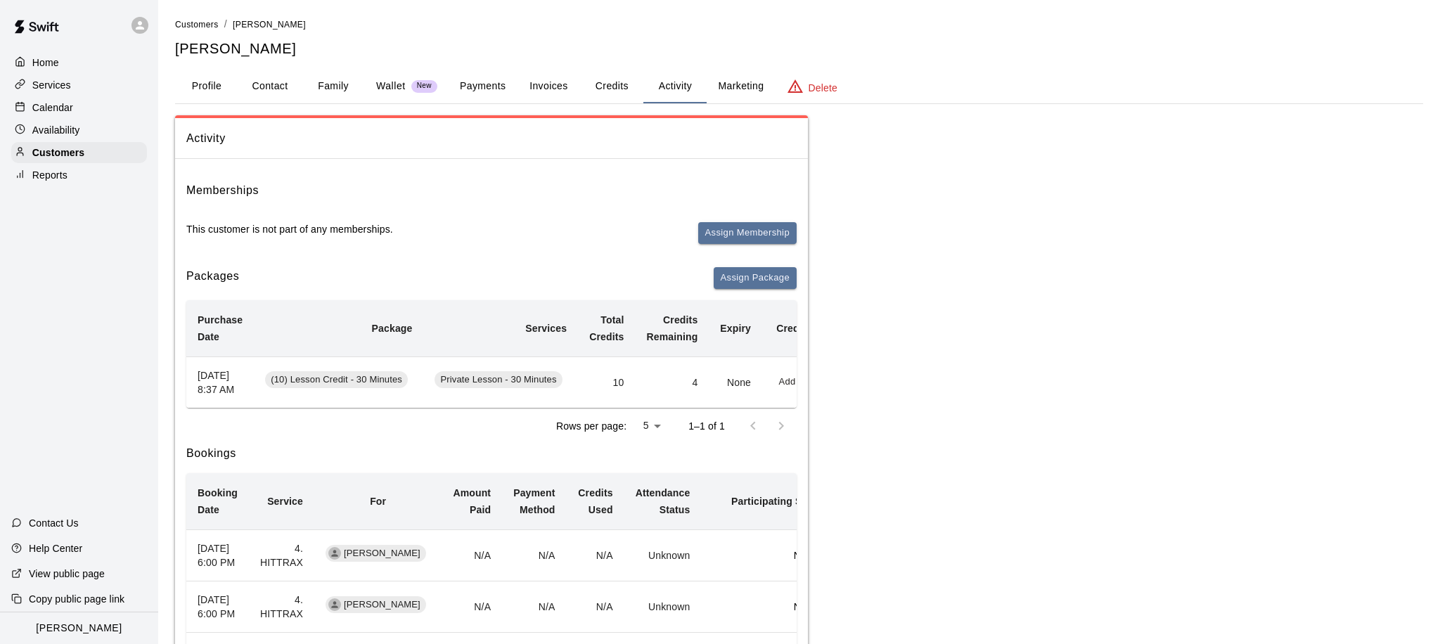
drag, startPoint x: 807, startPoint y: 172, endPoint x: 1015, endPoint y: 162, distance: 208.3
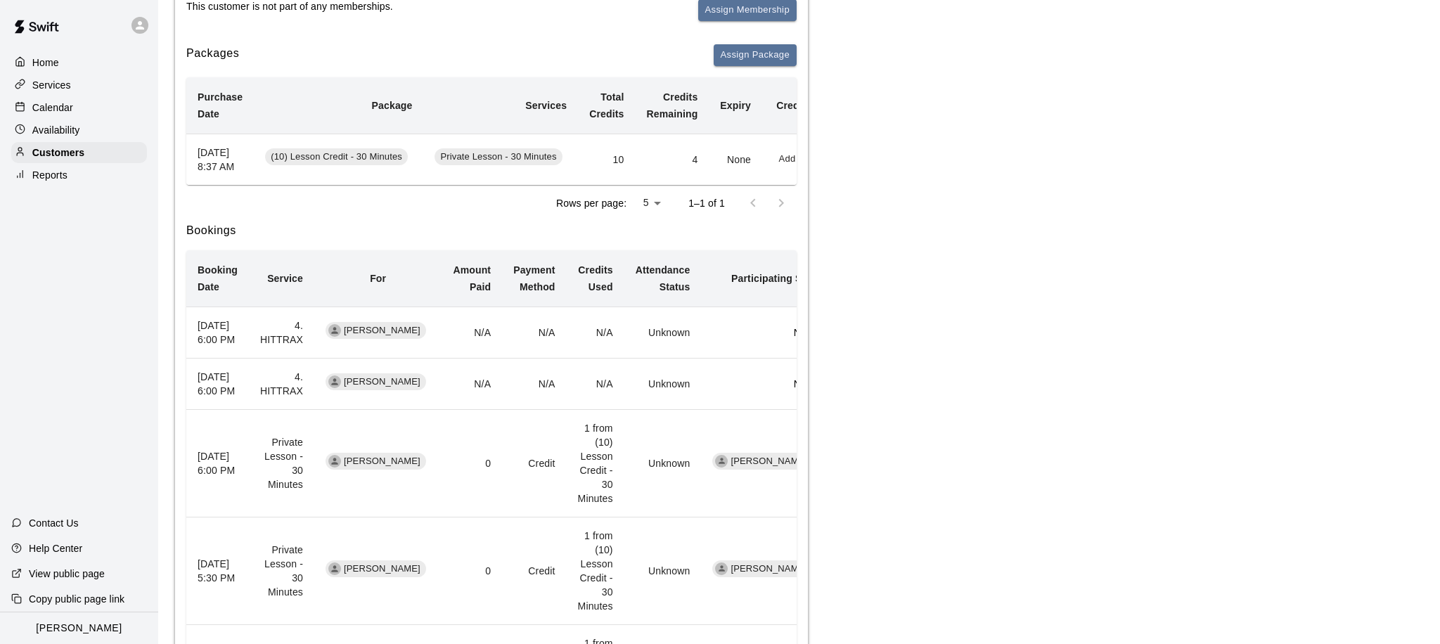
scroll to position [221, 0]
drag, startPoint x: 809, startPoint y: 261, endPoint x: 874, endPoint y: 254, distance: 65.8
click at [874, 254] on div "Activity Memberships This customer is not part of any memberships. Assign Membe…" at bounding box center [799, 546] width 1248 height 1305
click at [776, 241] on h6 "Bookings" at bounding box center [491, 232] width 610 height 18
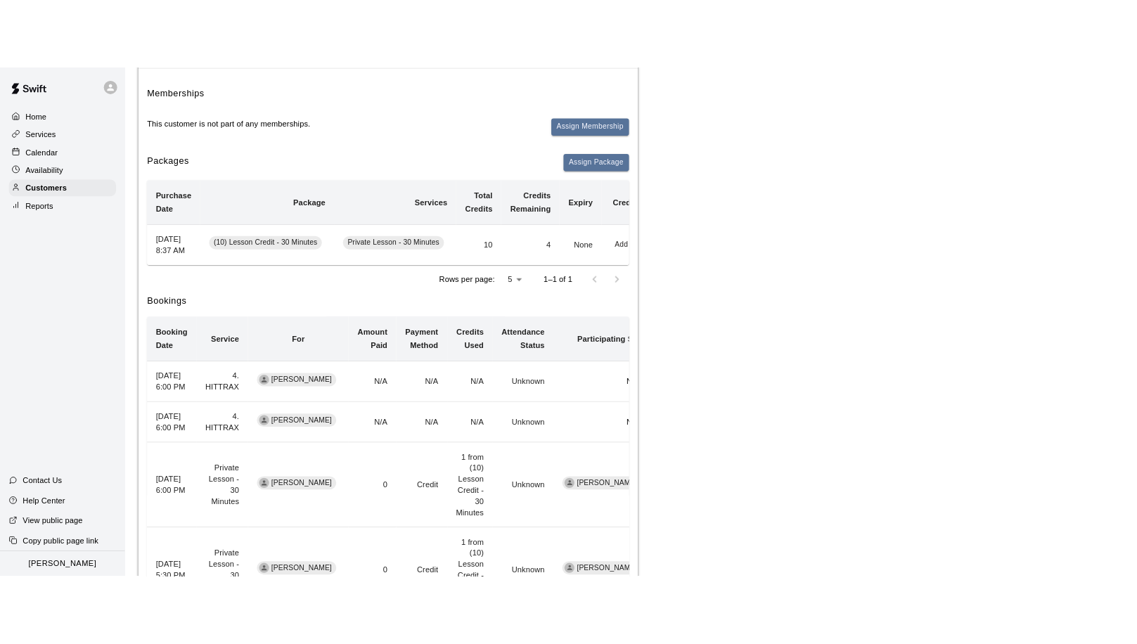
scroll to position [145, 0]
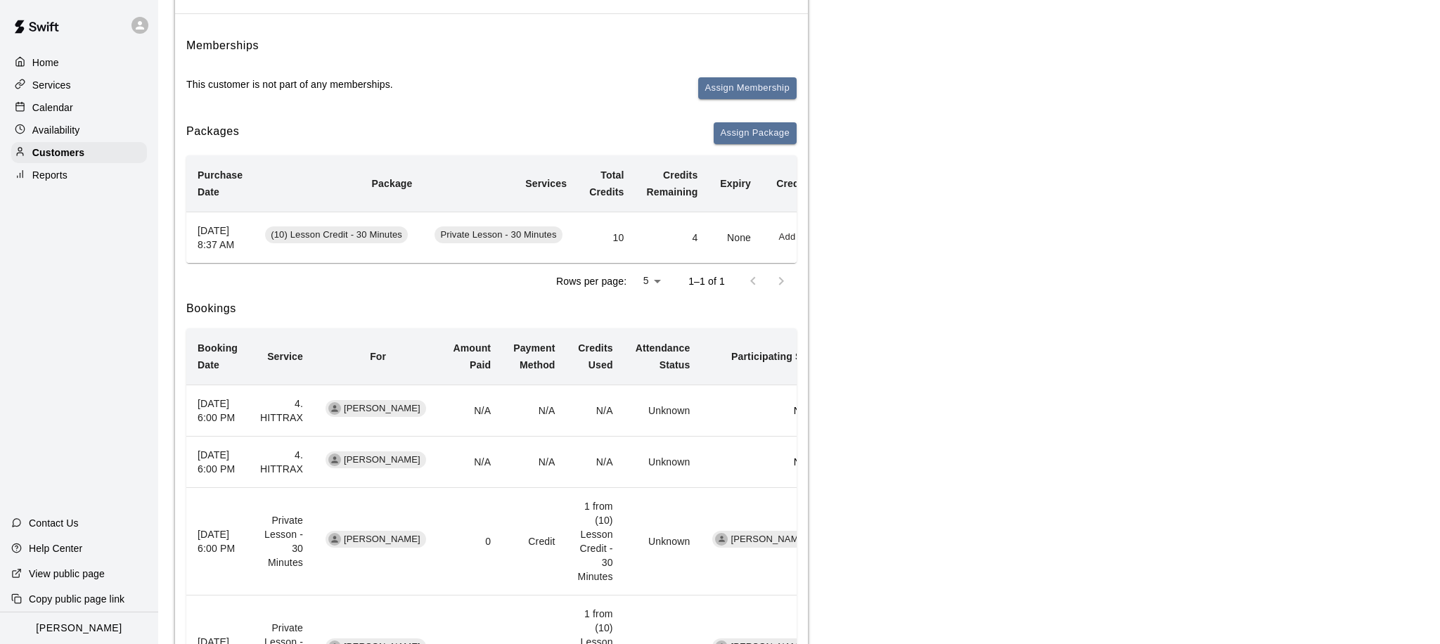
click at [695, 245] on td "4" at bounding box center [672, 237] width 74 height 51
click at [322, 241] on span "(10) Lesson Credit - 30 Minutes" at bounding box center [336, 235] width 143 height 13
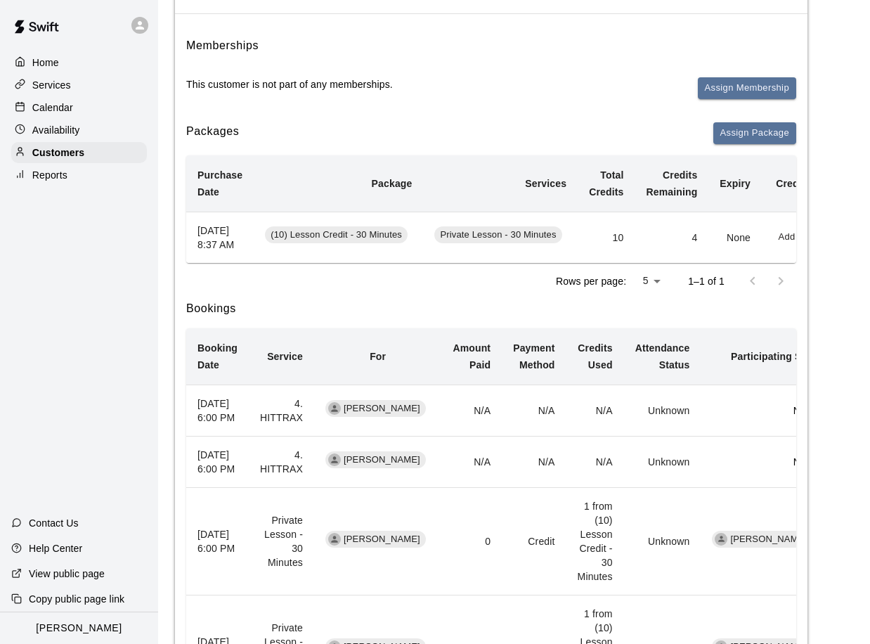
click at [809, 307] on div "Activity Memberships This customer is not part of any memberships. Assign Membe…" at bounding box center [514, 622] width 678 height 1305
drag, startPoint x: 809, startPoint y: 307, endPoint x: 873, endPoint y: 304, distance: 64.7
click at [870, 304] on html "Home Services Calendar Availability Customers Reports Contact Us Help Center Vi…" at bounding box center [435, 579] width 870 height 1448
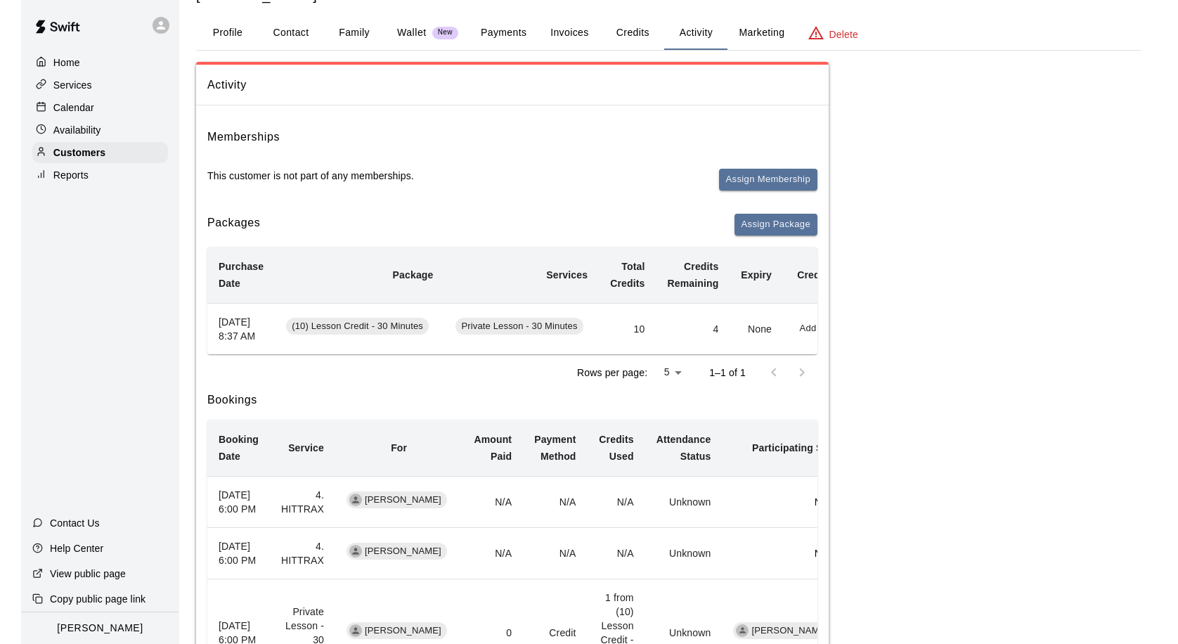
scroll to position [0, 0]
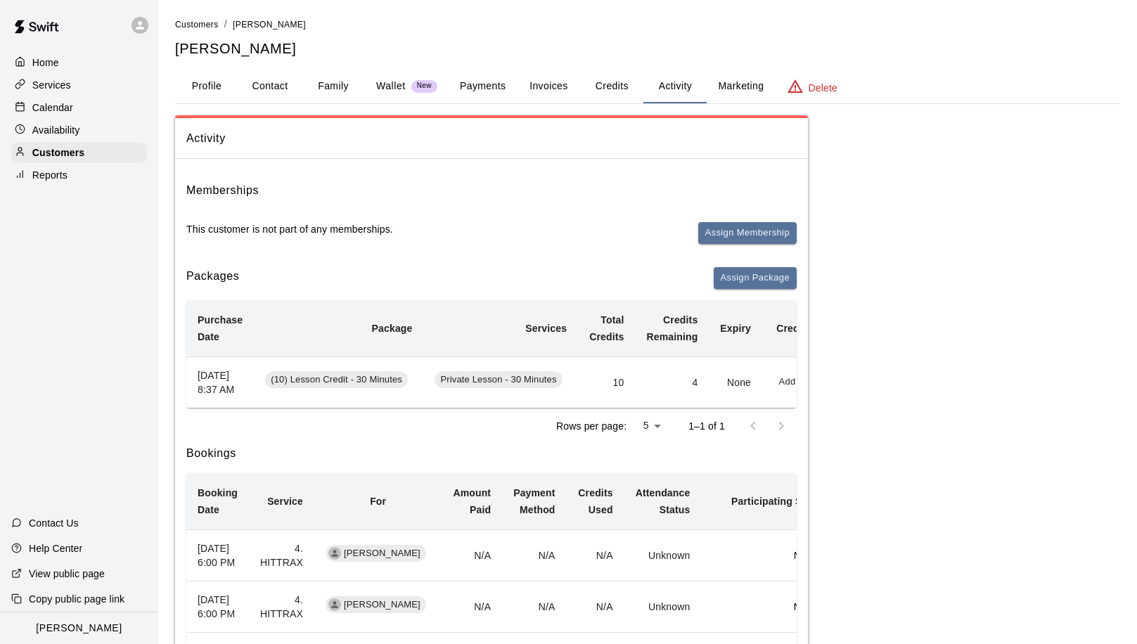
drag, startPoint x: 808, startPoint y: 162, endPoint x: 859, endPoint y: 160, distance: 51.4
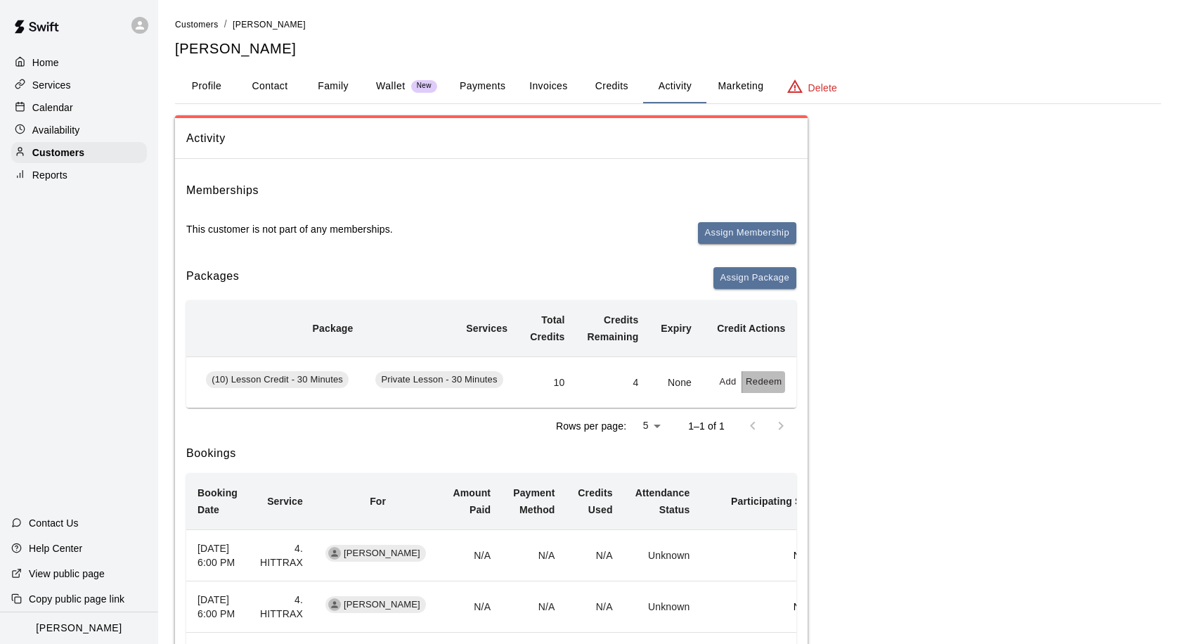
click at [764, 389] on button "Redeem" at bounding box center [763, 382] width 43 height 22
click at [773, 442] on input "text" at bounding box center [779, 445] width 50 height 26
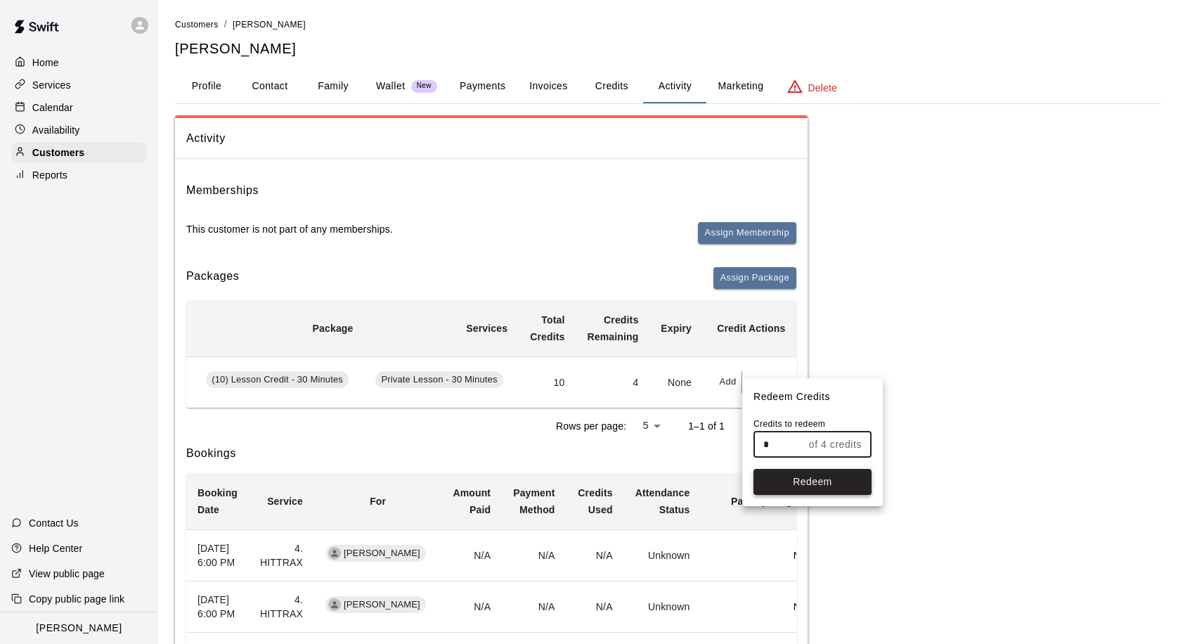
type input "*"
click at [801, 484] on button "Redeem" at bounding box center [813, 482] width 118 height 26
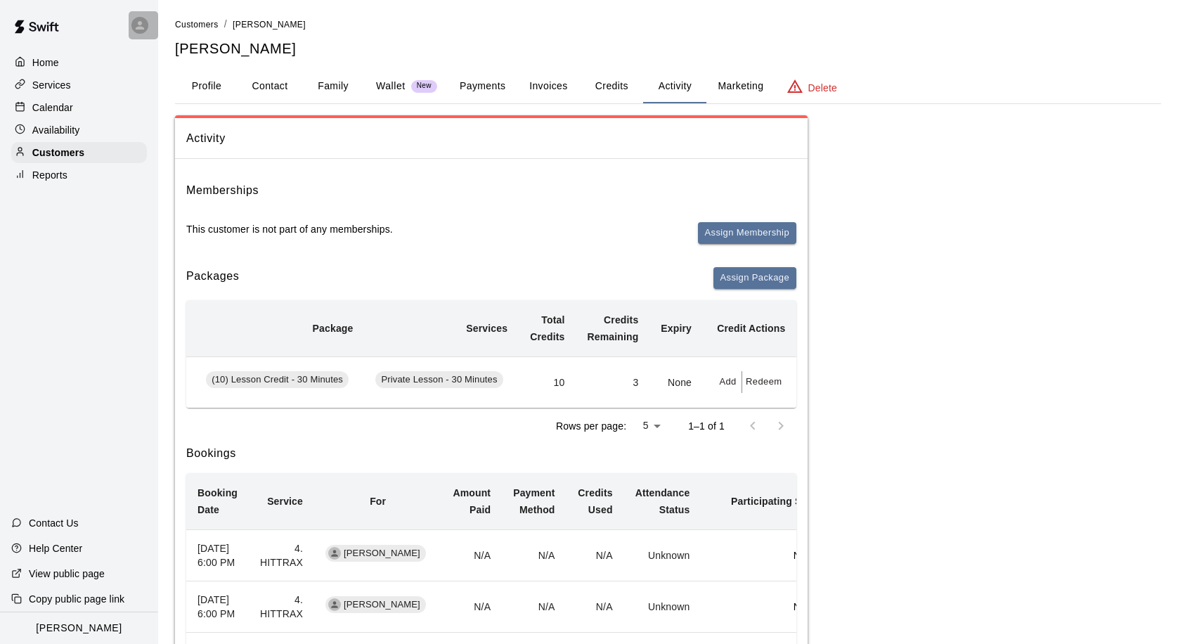
click at [136, 24] on icon at bounding box center [140, 25] width 13 height 13
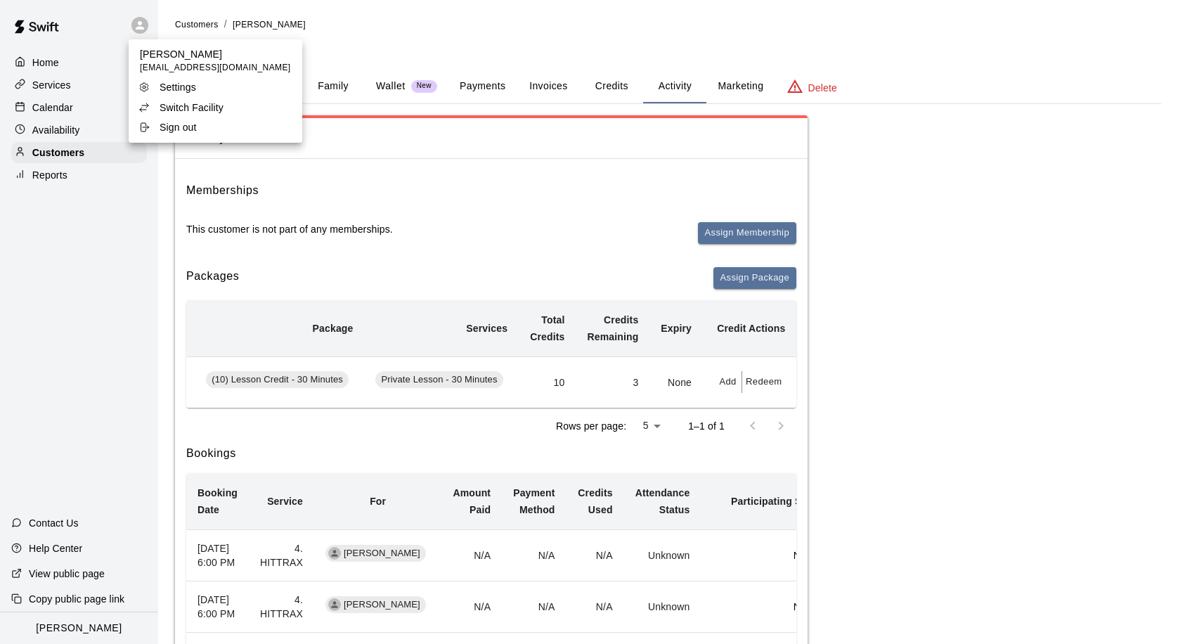
click at [168, 110] on p "Switch Facility" at bounding box center [192, 108] width 64 height 14
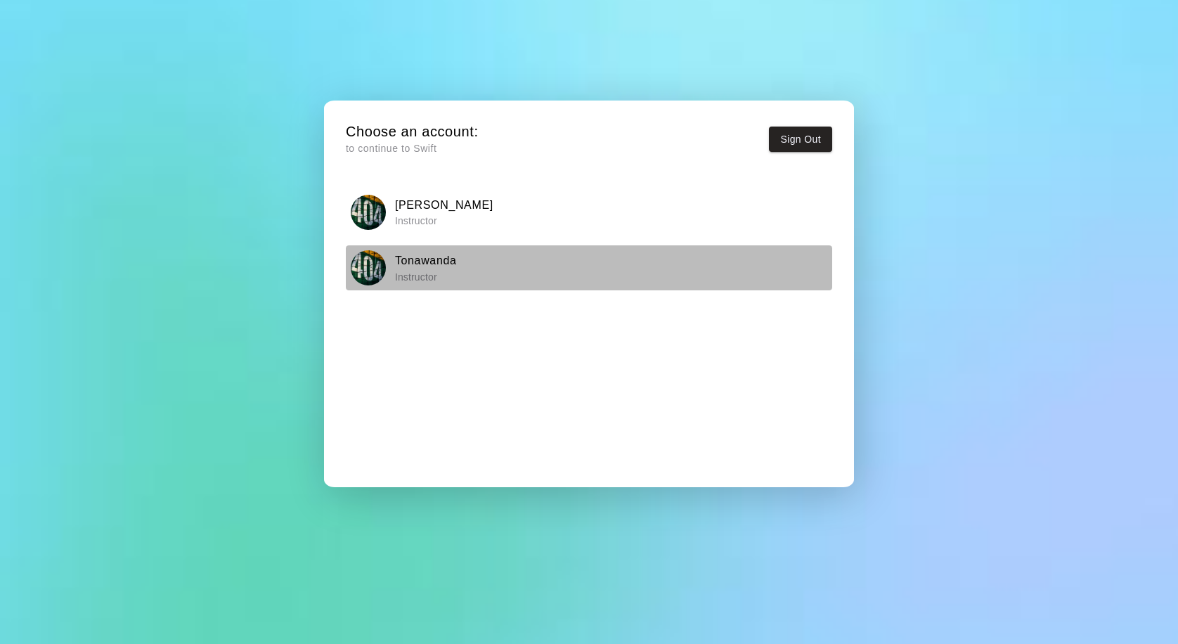
click at [404, 274] on p "Instructor" at bounding box center [426, 277] width 62 height 14
